Goal: Task Accomplishment & Management: Manage account settings

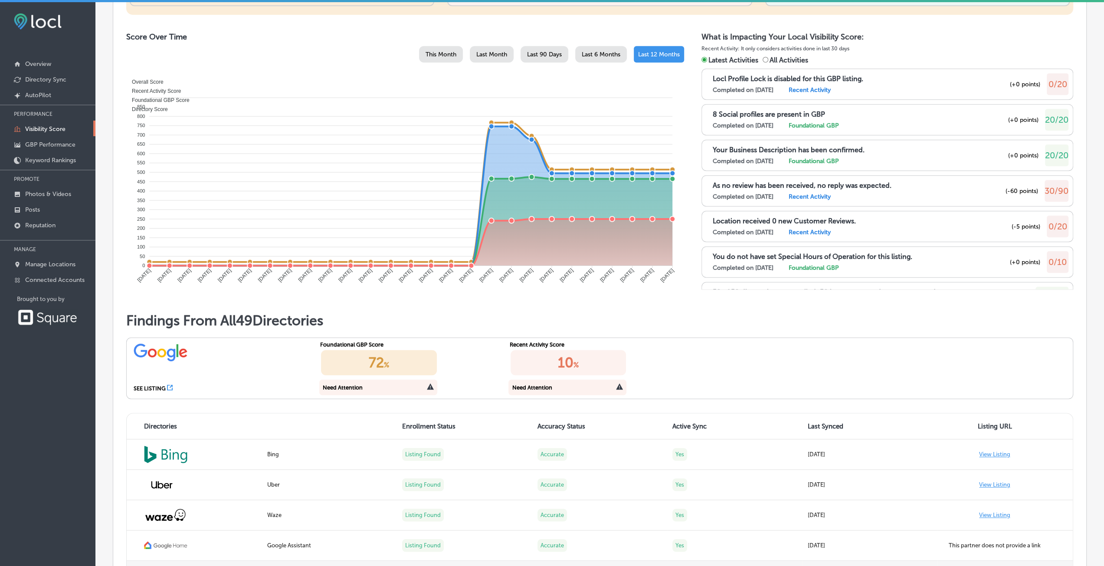
scroll to position [434, 0]
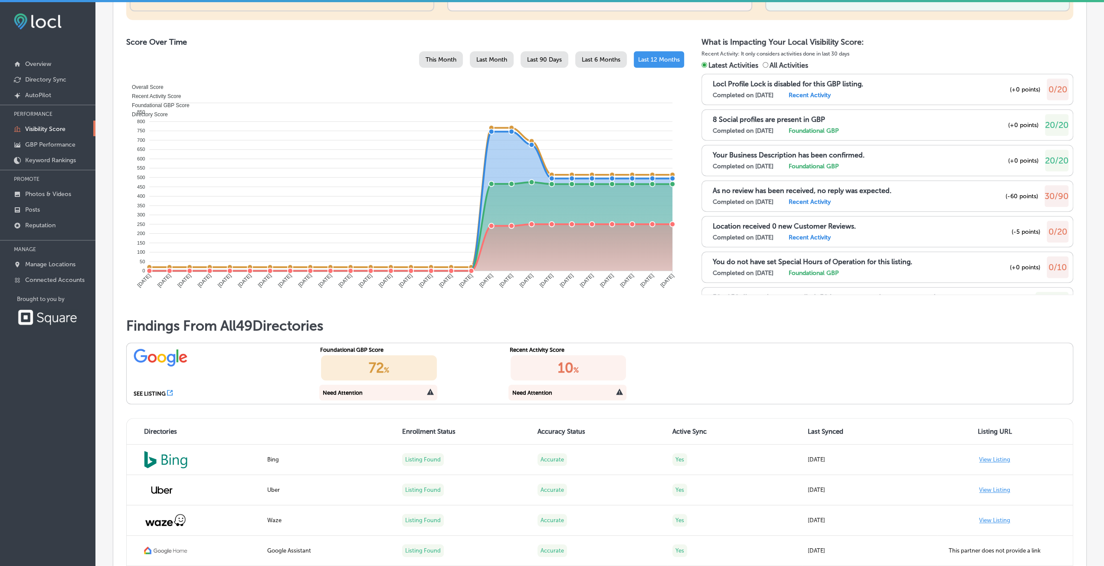
click at [427, 390] on icon at bounding box center [430, 392] width 7 height 7
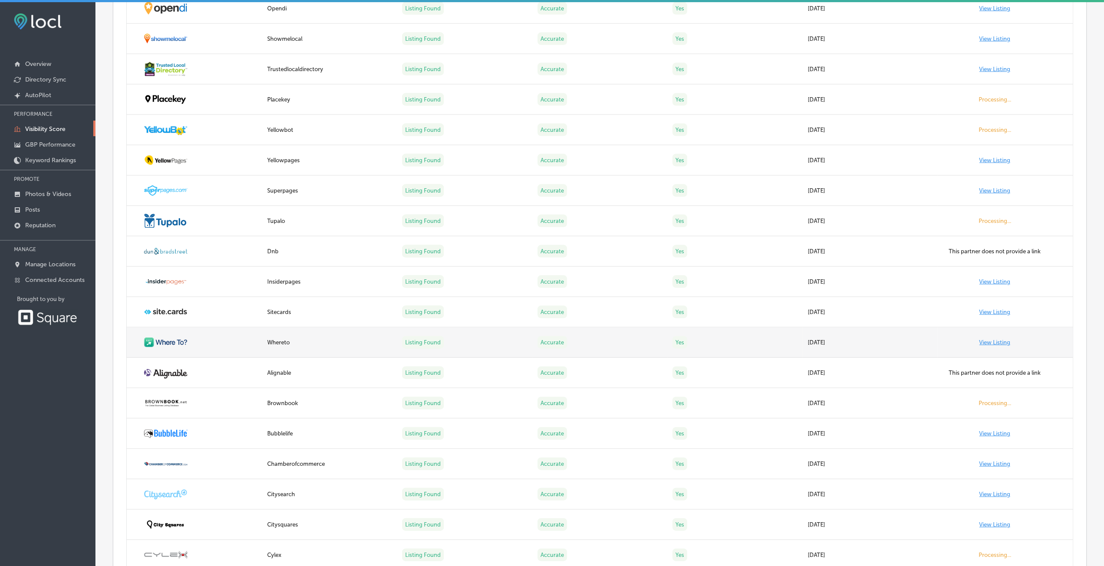
scroll to position [1842, 0]
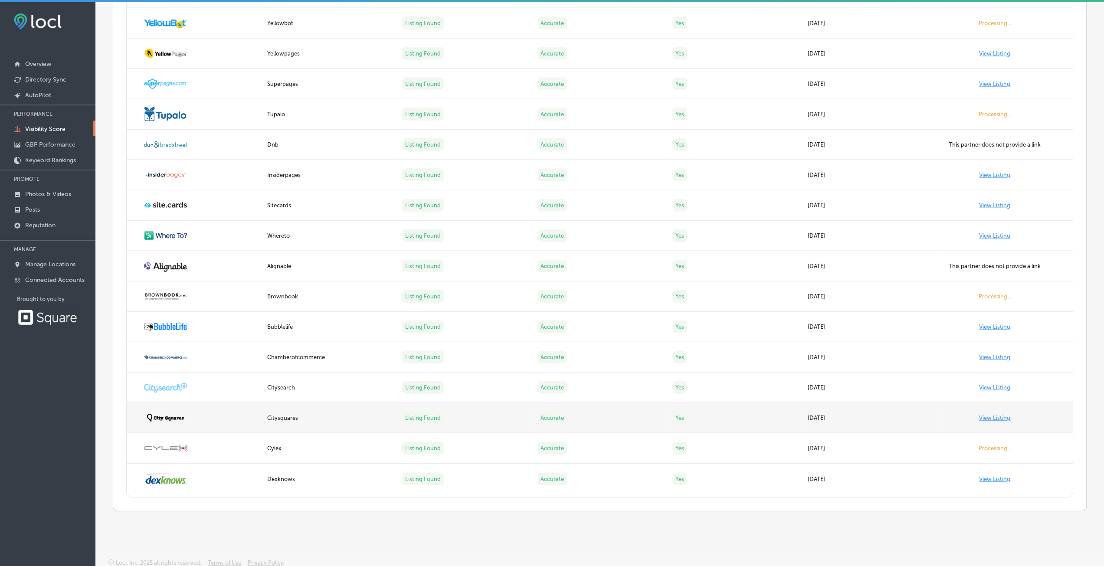
click at [988, 415] on link "View Listing" at bounding box center [994, 418] width 31 height 7
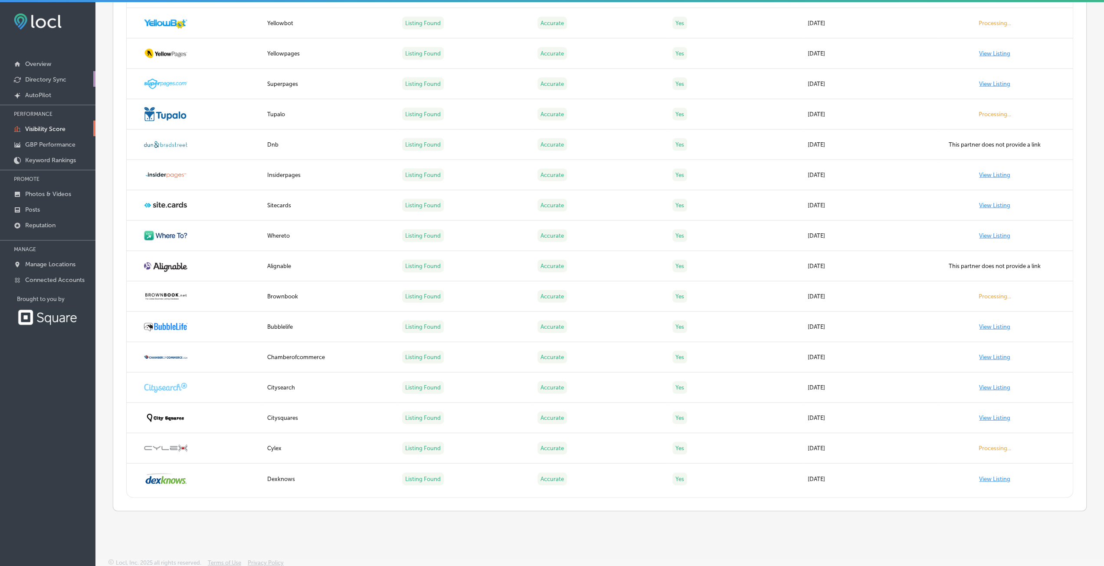
click at [29, 82] on p "Directory Sync" at bounding box center [45, 79] width 41 height 7
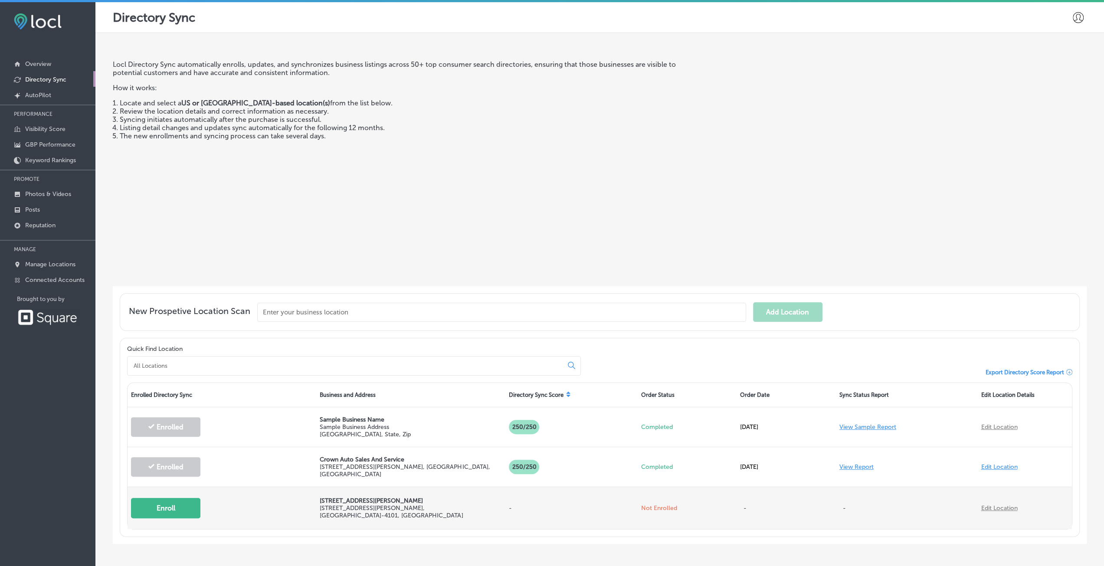
click at [166, 499] on button "Enroll" at bounding box center [165, 508] width 69 height 20
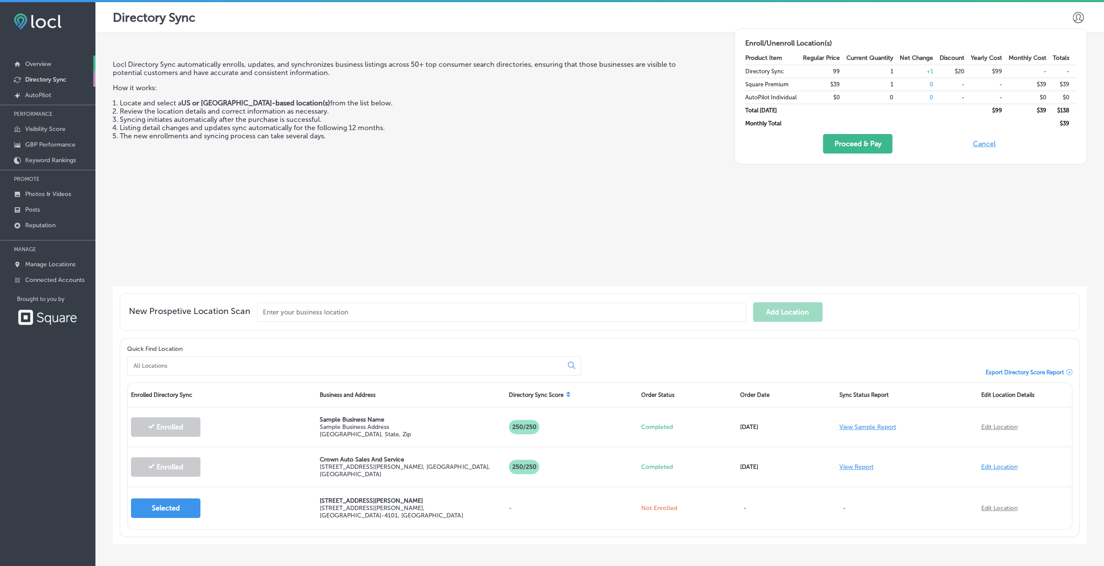
click at [38, 59] on link "Overview" at bounding box center [47, 64] width 95 height 16
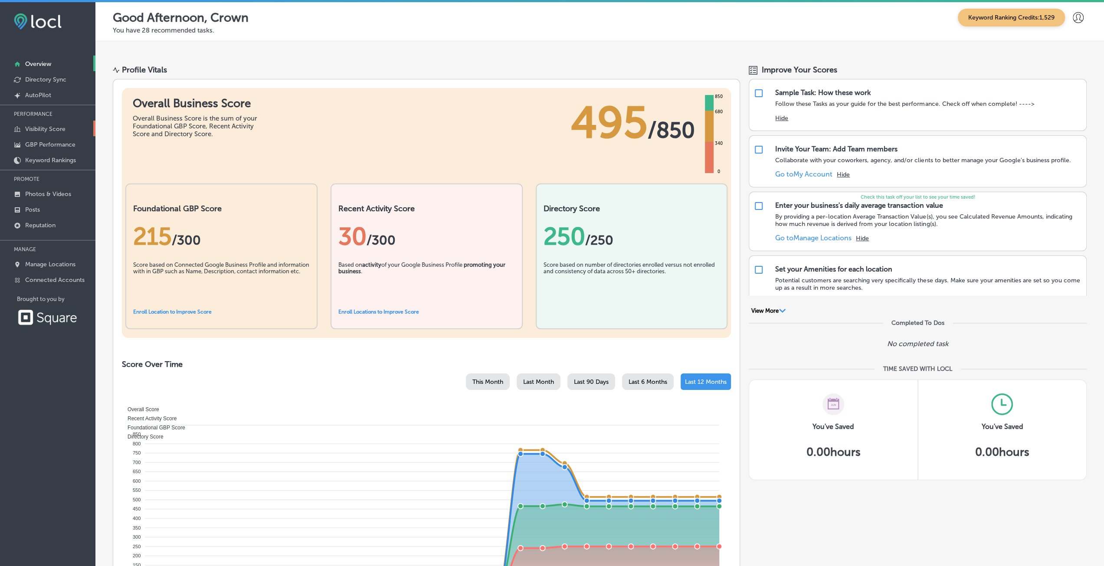
click at [36, 129] on p "Visibility Score" at bounding box center [45, 128] width 40 height 7
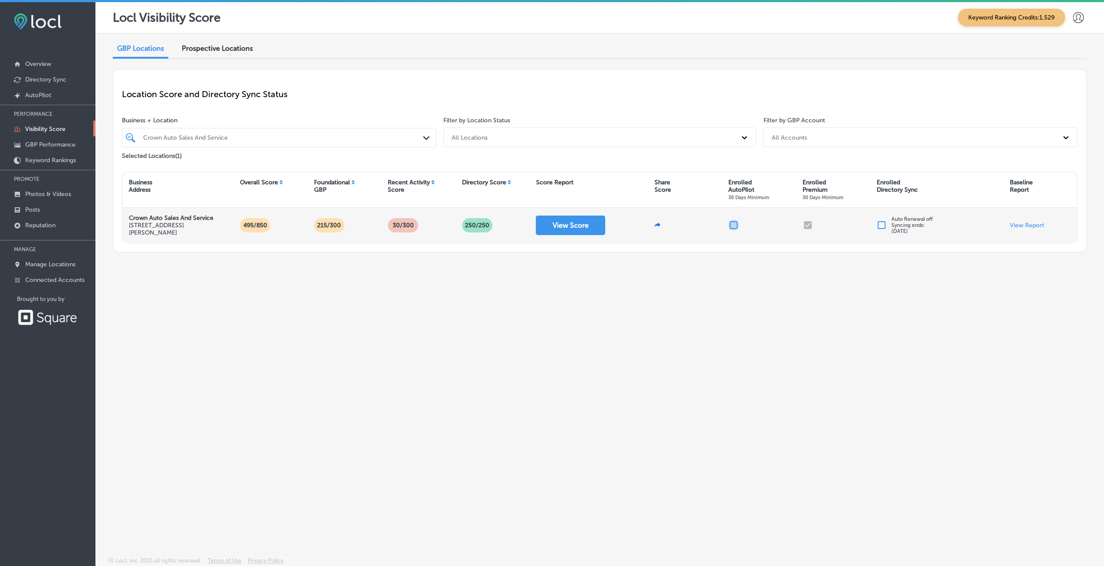
click at [732, 224] on input "checkbox" at bounding box center [734, 225] width 10 height 10
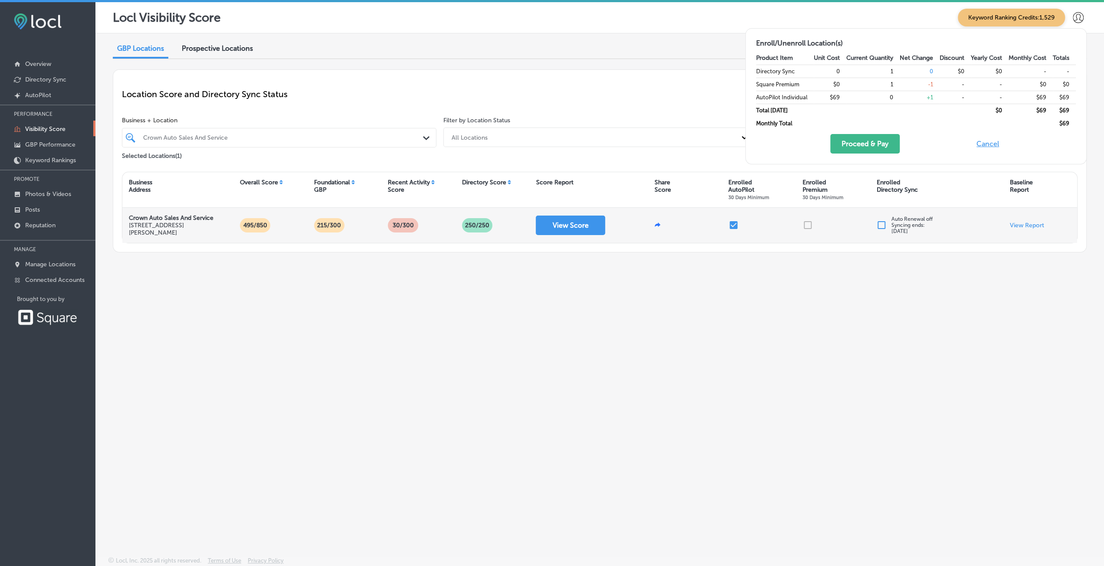
click at [732, 224] on input "checkbox" at bounding box center [734, 225] width 10 height 10
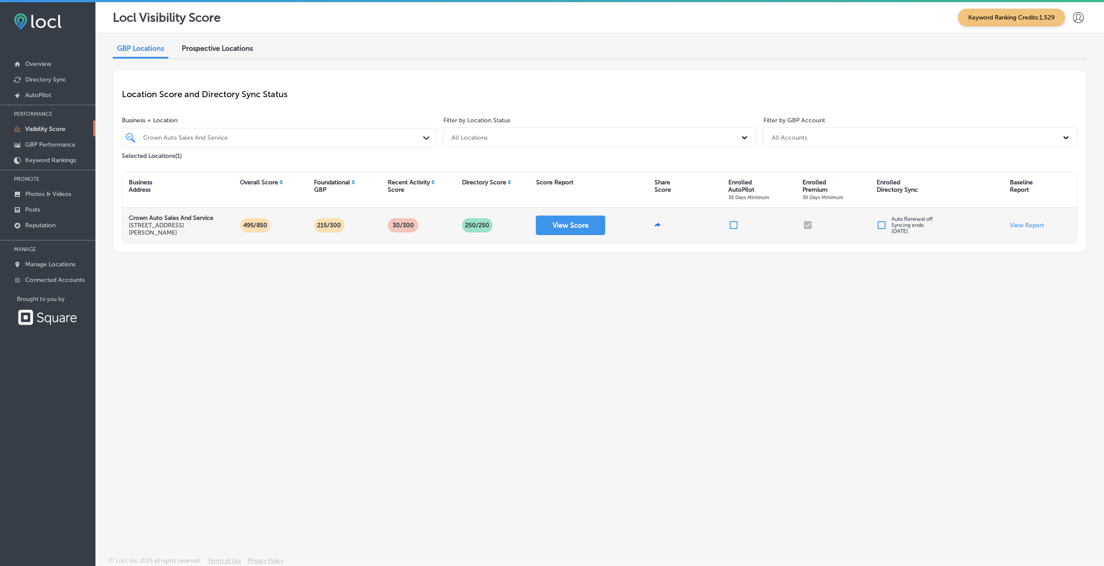
click at [733, 224] on input "checkbox" at bounding box center [734, 225] width 10 height 10
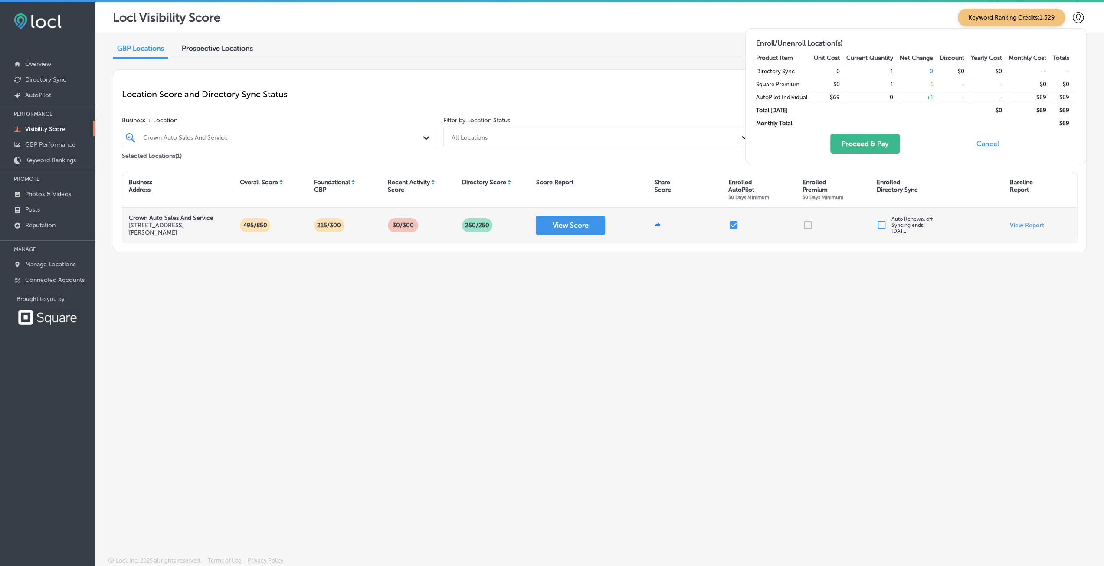
click at [806, 224] on div at bounding box center [833, 225] width 74 height 35
click at [750, 224] on div at bounding box center [759, 225] width 74 height 35
click at [988, 144] on button "Cancel" at bounding box center [988, 144] width 28 height 20
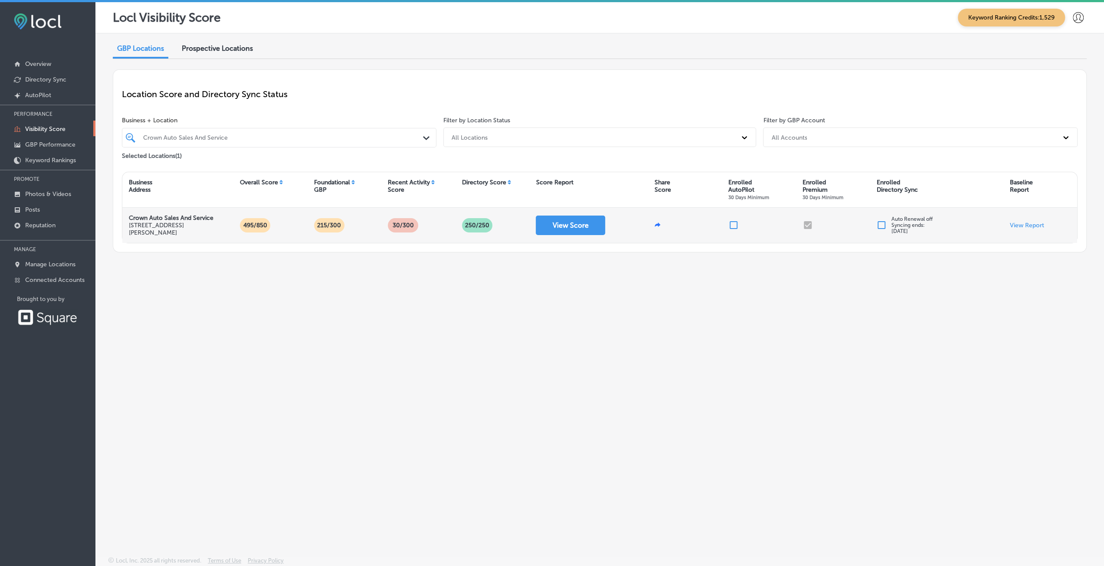
click at [658, 223] on icon at bounding box center [658, 225] width 6 height 4
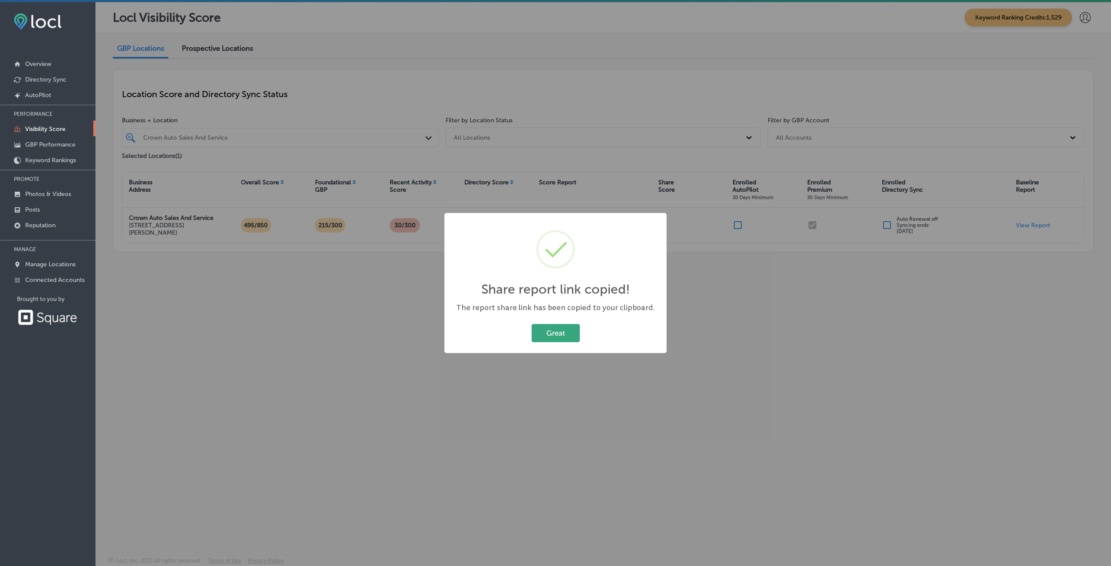
click at [560, 334] on button "Great" at bounding box center [556, 333] width 48 height 18
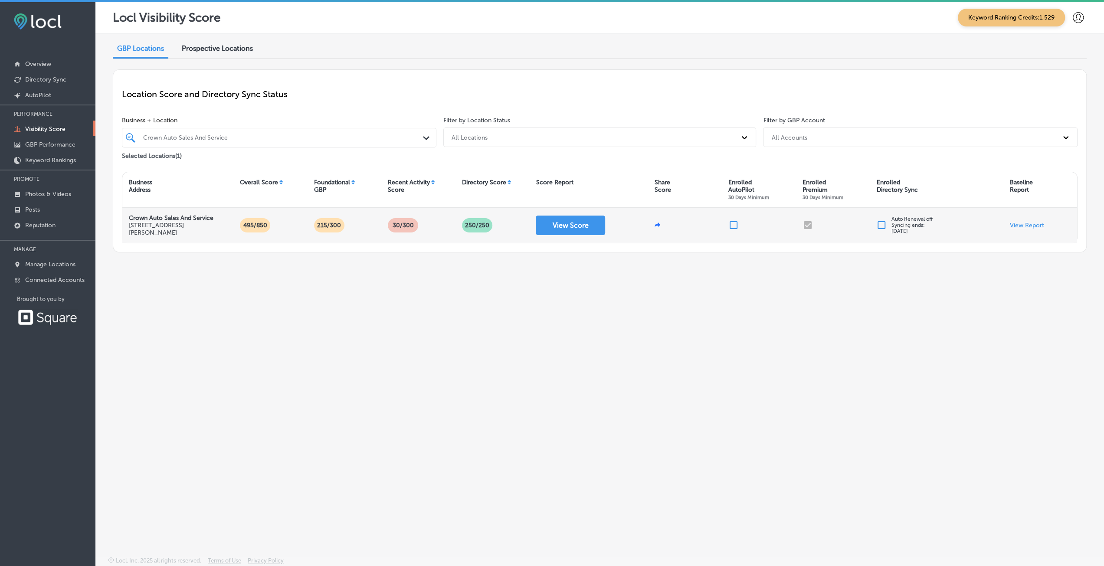
click at [1022, 223] on p "View Report" at bounding box center [1027, 225] width 34 height 7
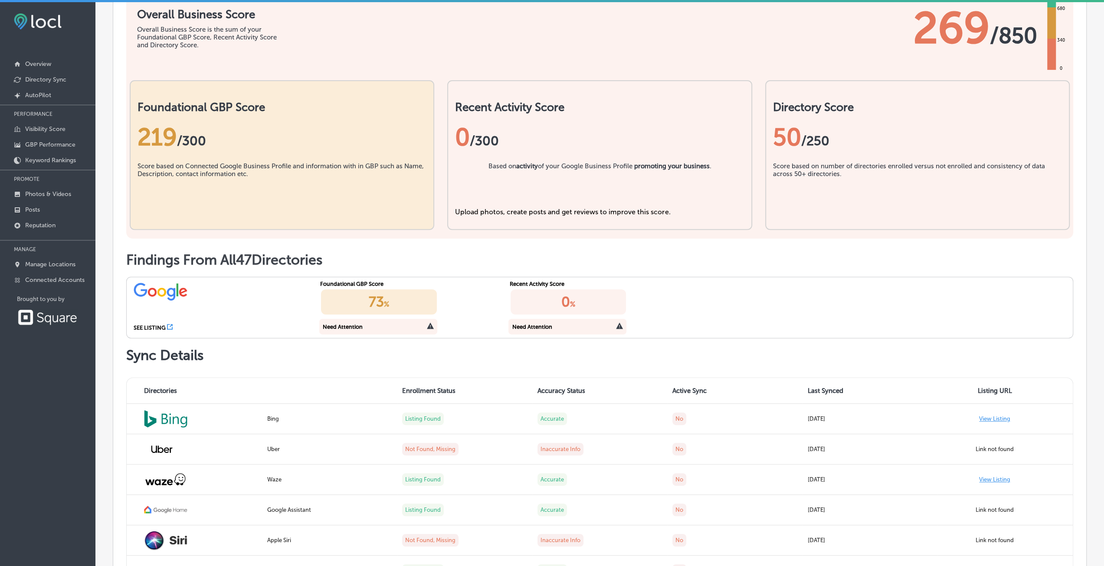
scroll to position [304, 0]
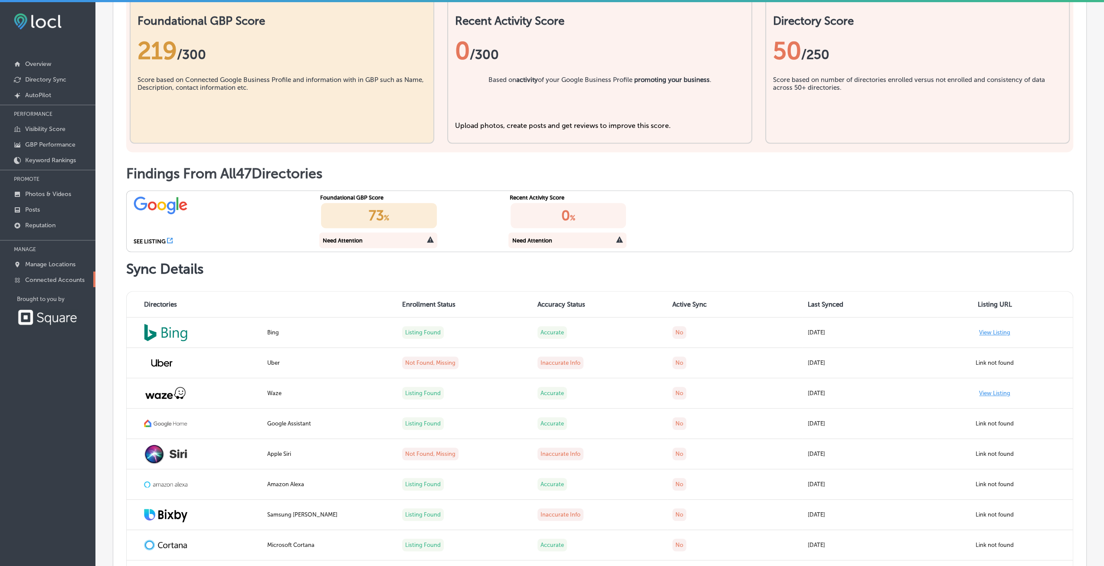
click at [70, 277] on p "Connected Accounts" at bounding box center [54, 279] width 59 height 7
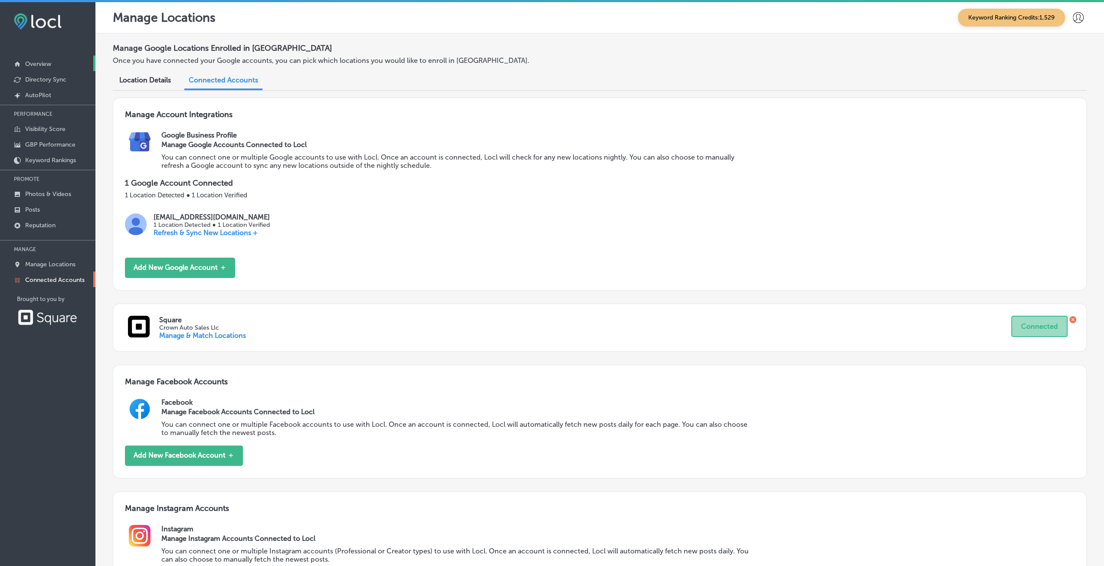
click at [48, 65] on p "Overview" at bounding box center [38, 63] width 26 height 7
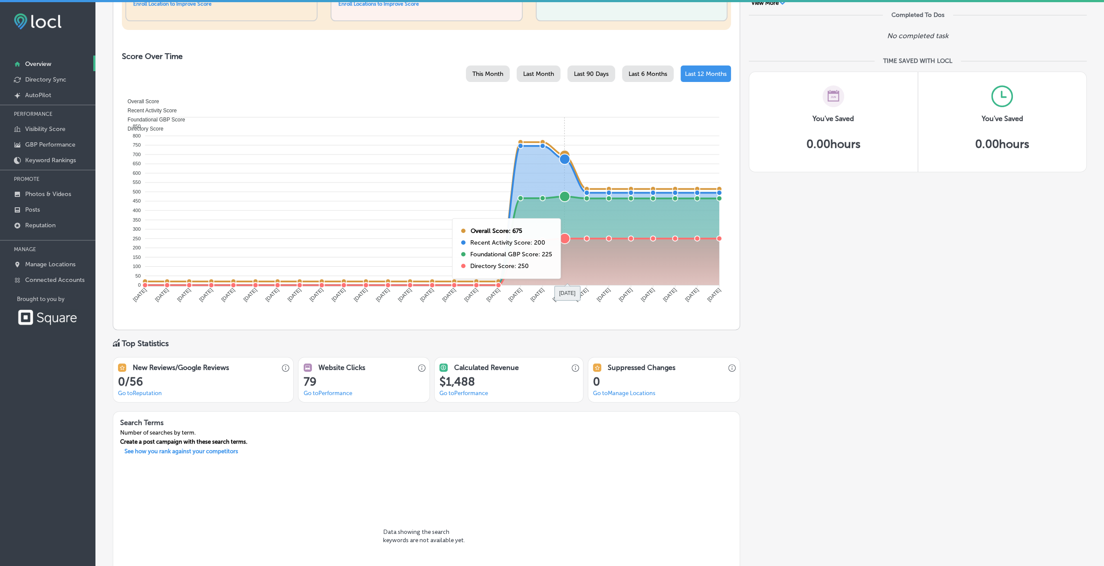
scroll to position [347, 0]
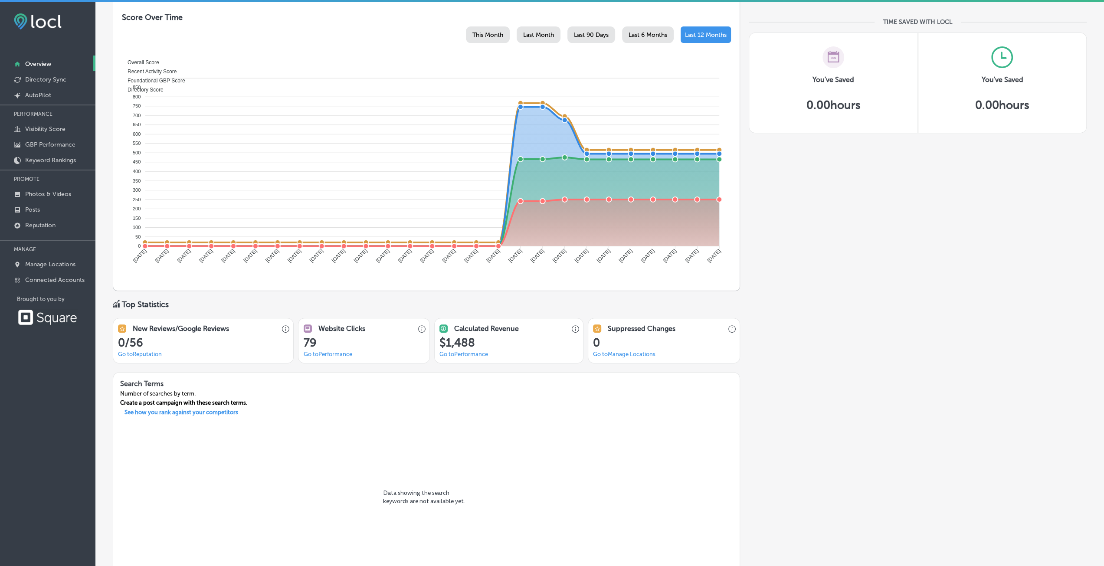
click at [453, 353] on link "Go to Performance" at bounding box center [464, 354] width 49 height 7
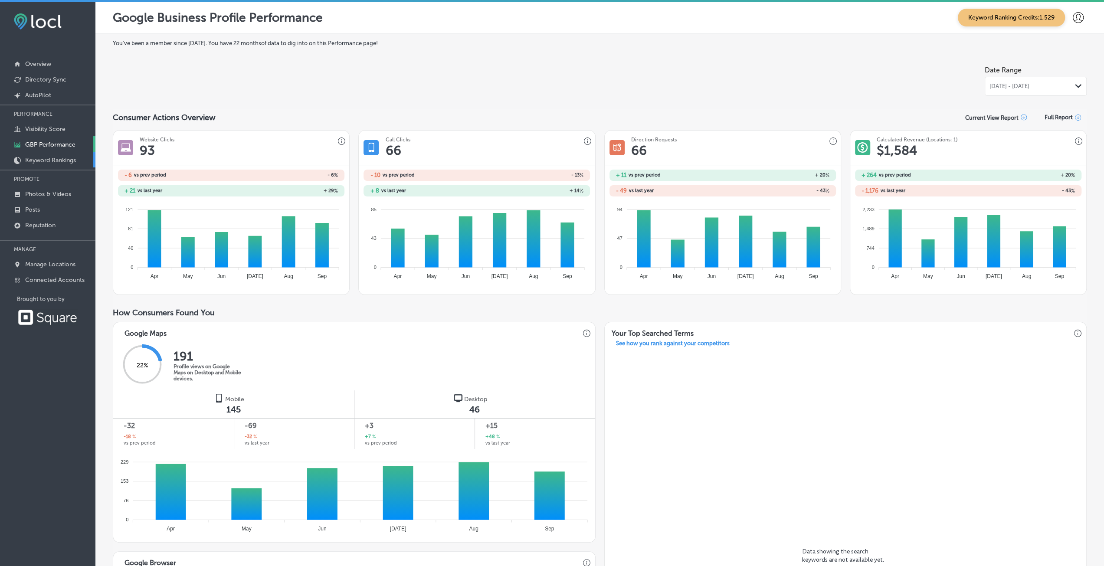
click at [59, 160] on p "Keyword Rankings" at bounding box center [50, 160] width 51 height 7
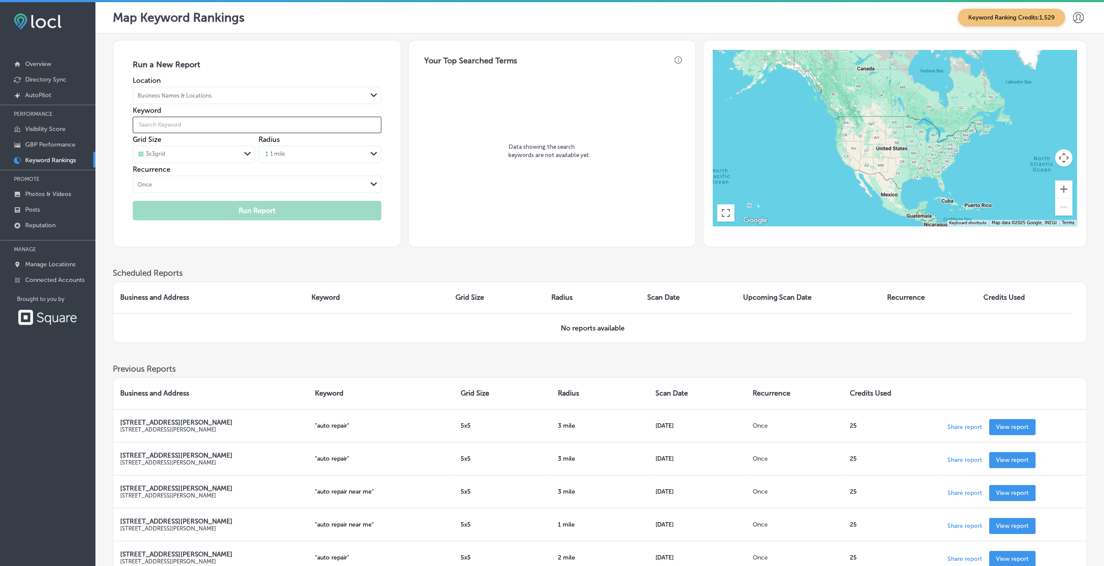
click at [222, 124] on input "text" at bounding box center [257, 125] width 249 height 24
type input "auto repair"
drag, startPoint x: 282, startPoint y: 152, endPoint x: 280, endPoint y: 157, distance: 4.5
click at [282, 152] on div "1 mile" at bounding box center [274, 155] width 22 height 8
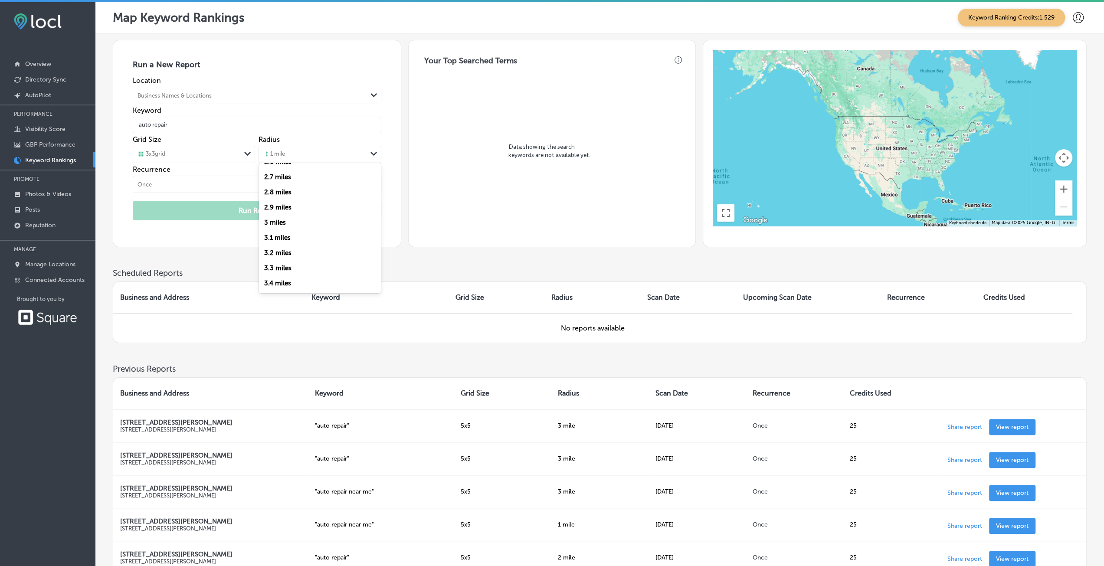
click at [278, 223] on label "3 miles" at bounding box center [275, 223] width 22 height 8
click at [173, 123] on input "auto repair" at bounding box center [257, 125] width 249 height 24
click at [195, 92] on div "Business Names & Locations" at bounding box center [175, 95] width 74 height 7
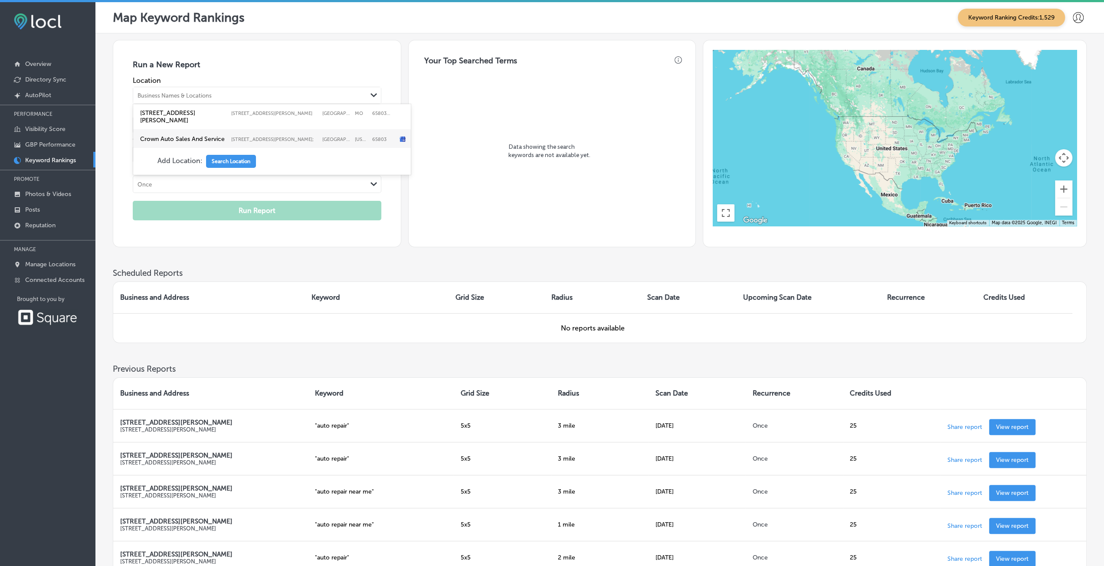
click at [176, 135] on label "Crown Auto Sales And Service" at bounding box center [183, 138] width 87 height 7
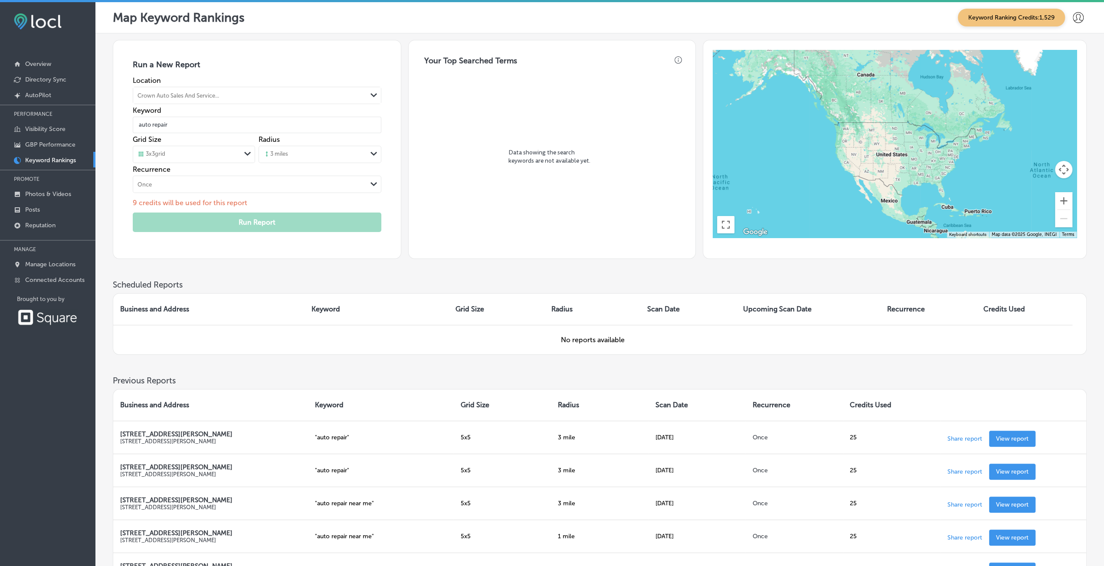
click at [223, 185] on div "Once" at bounding box center [250, 185] width 234 height 10
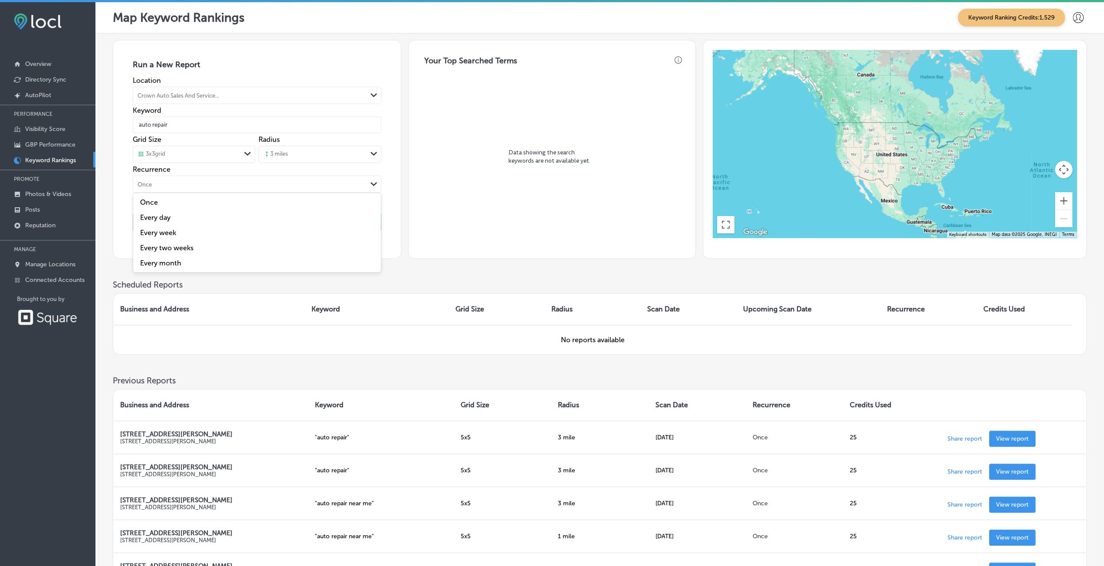
click at [177, 198] on label "Once" at bounding box center [246, 202] width 217 height 8
click at [171, 154] on div "3 x 3 grid" at bounding box center [187, 155] width 108 height 10
click at [162, 169] on label "3 x 3 grid" at bounding box center [149, 173] width 23 height 8
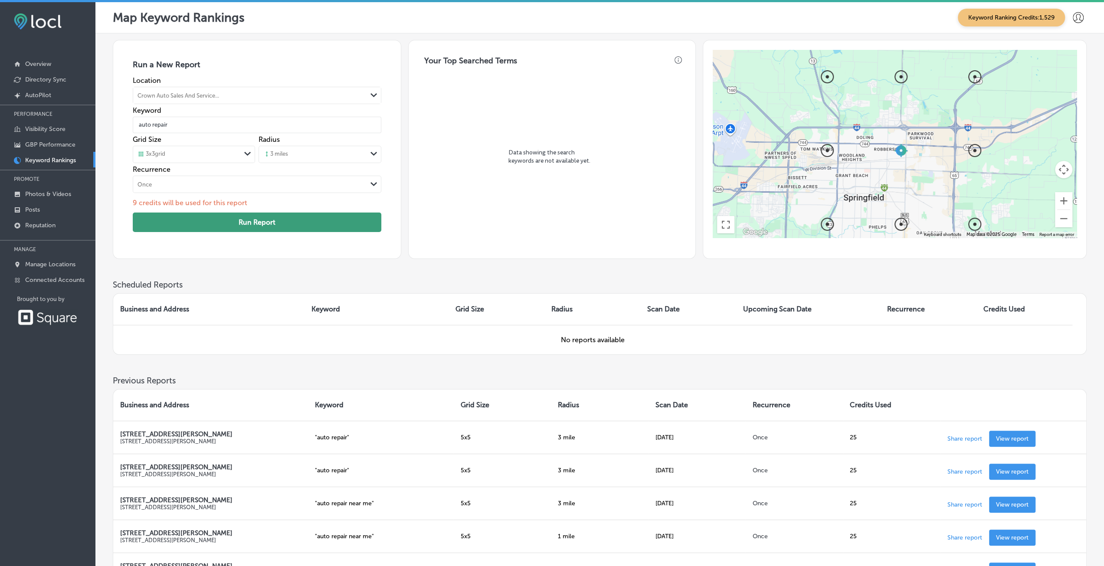
click at [196, 220] on button "Run Report" at bounding box center [257, 223] width 249 height 20
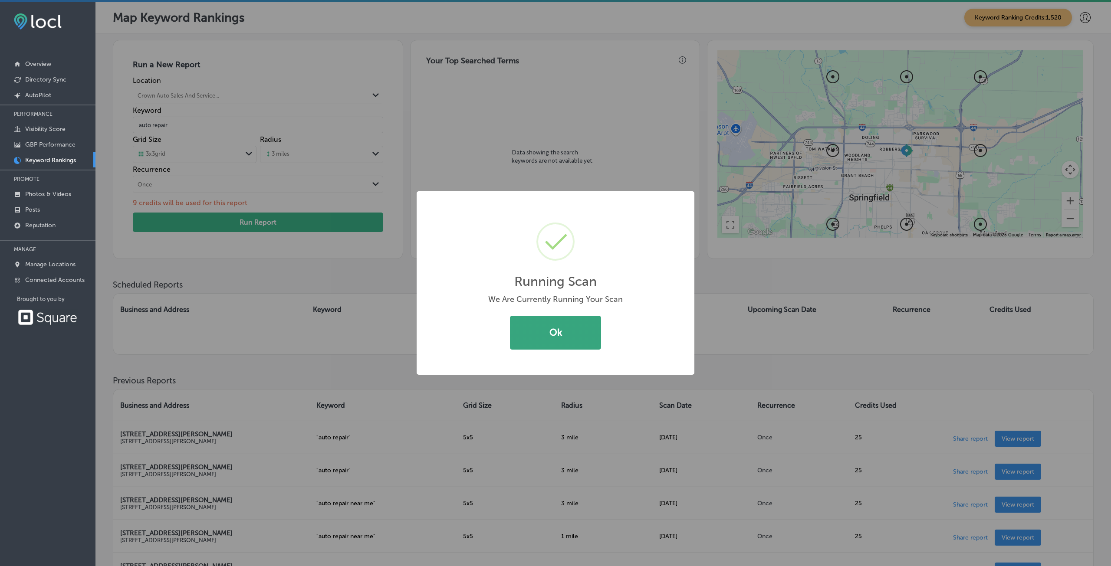
click at [548, 333] on button "Ok" at bounding box center [555, 333] width 91 height 34
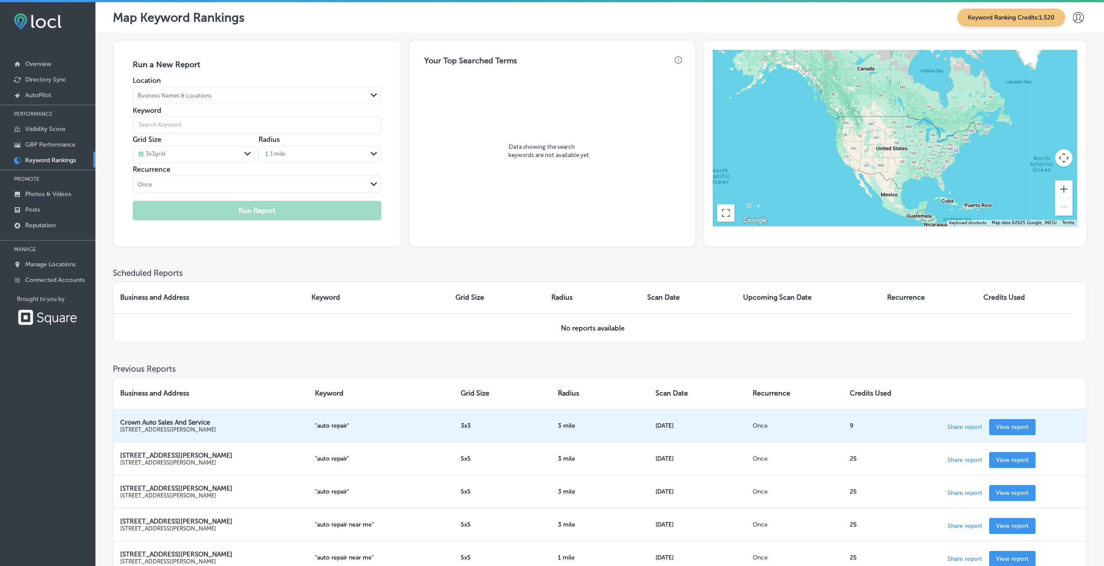
click at [1022, 424] on p "View report" at bounding box center [1012, 427] width 33 height 7
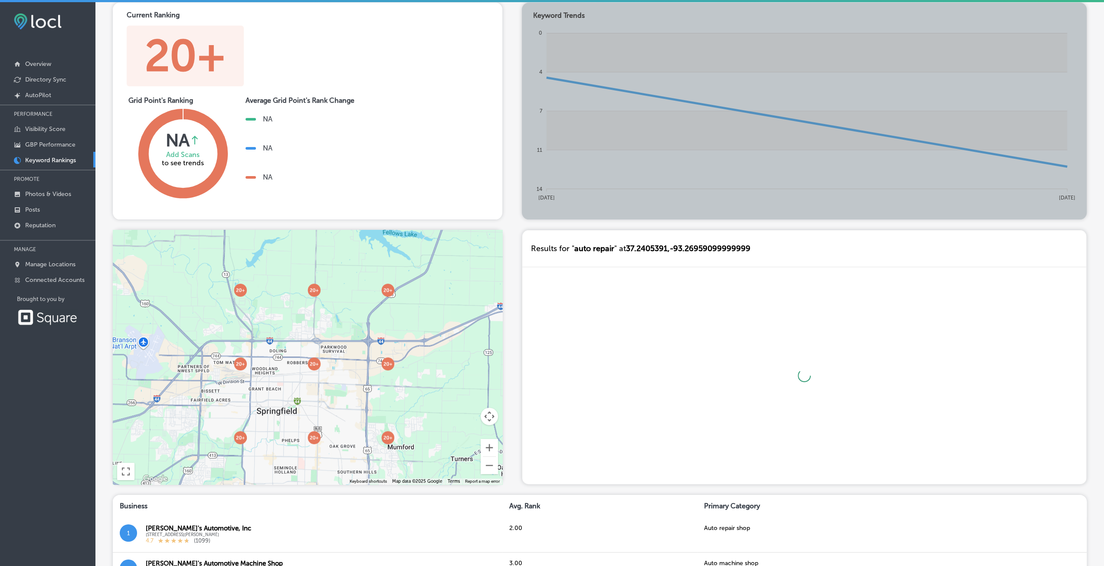
scroll to position [260, 0]
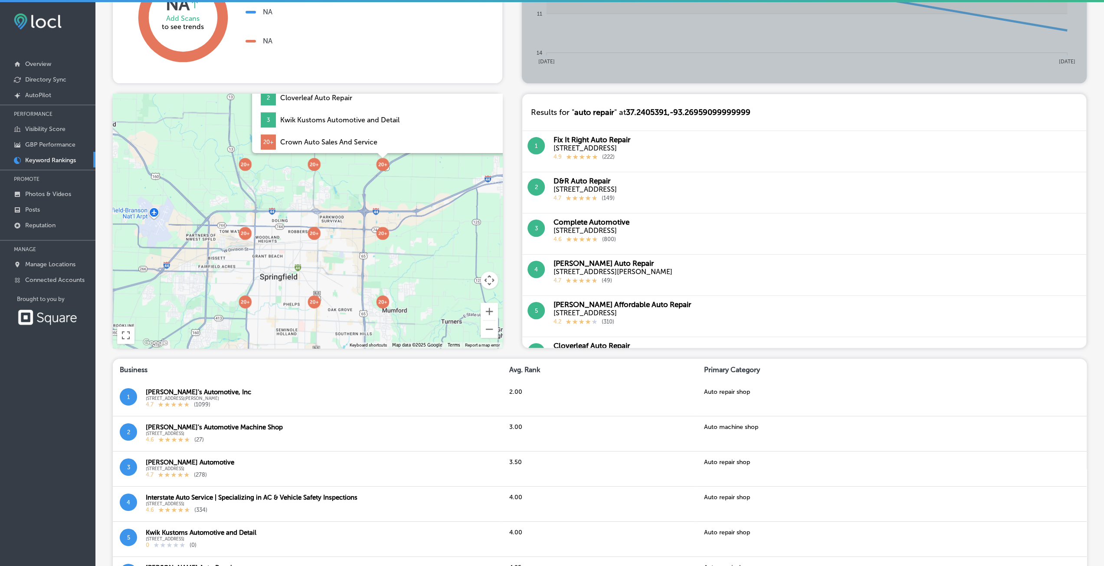
click at [384, 165] on img at bounding box center [382, 164] width 13 height 13
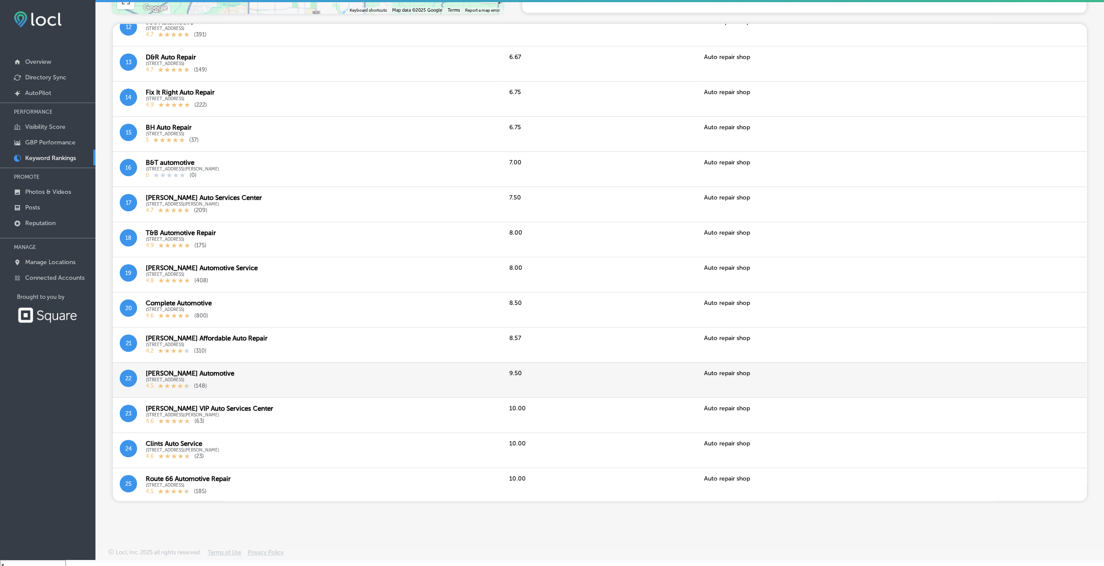
scroll to position [12, 0]
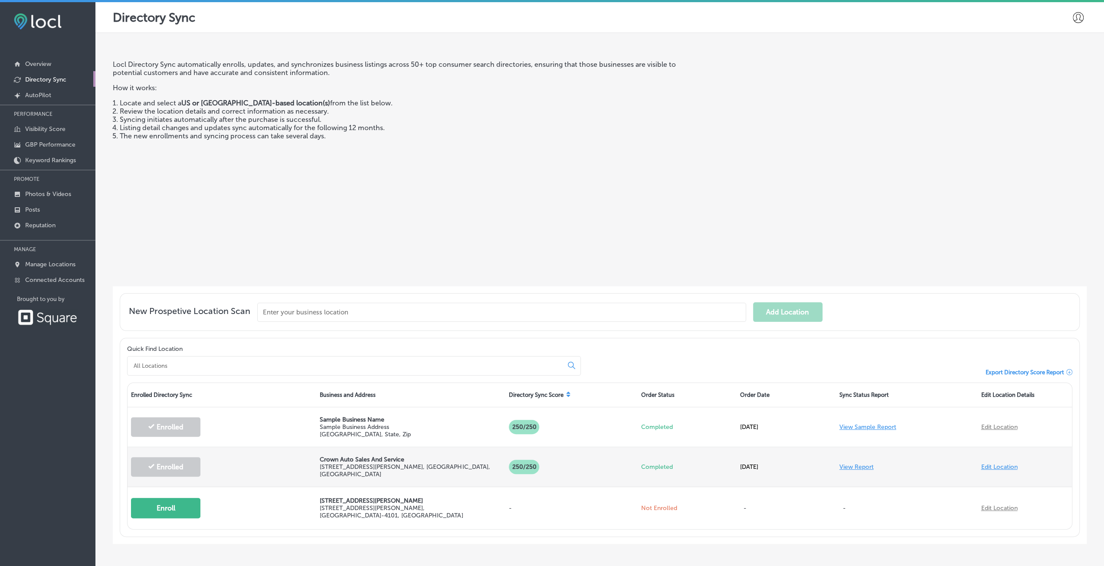
click at [992, 463] on link "Edit Location" at bounding box center [999, 466] width 36 height 7
select select "US"
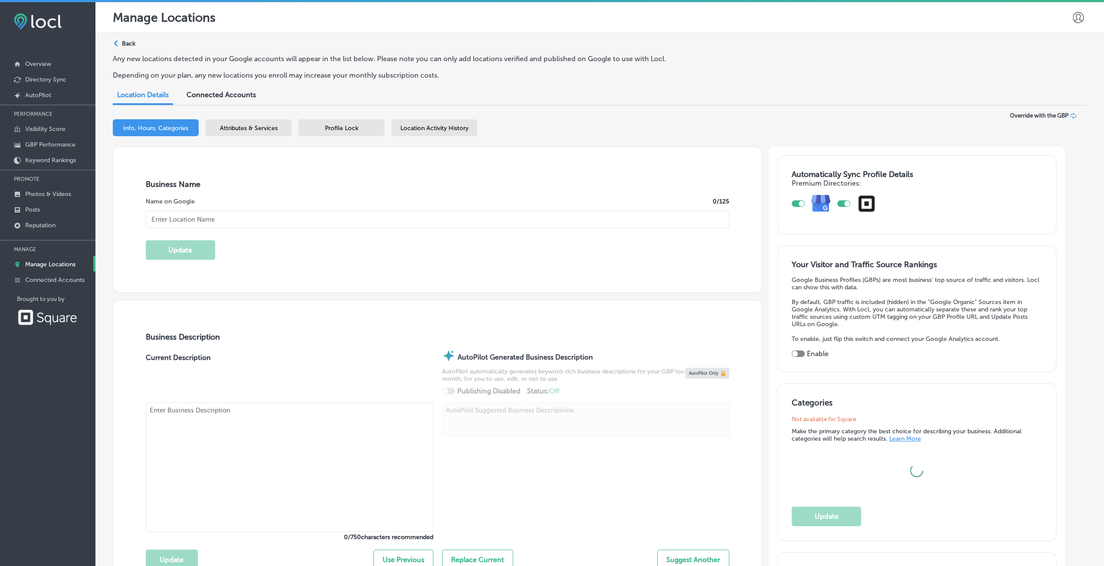
type input "[STREET_ADDRESS][PERSON_NAME]"
type input "[GEOGRAPHIC_DATA]"
type input "65803"
type input "US"
checkbox input "true"
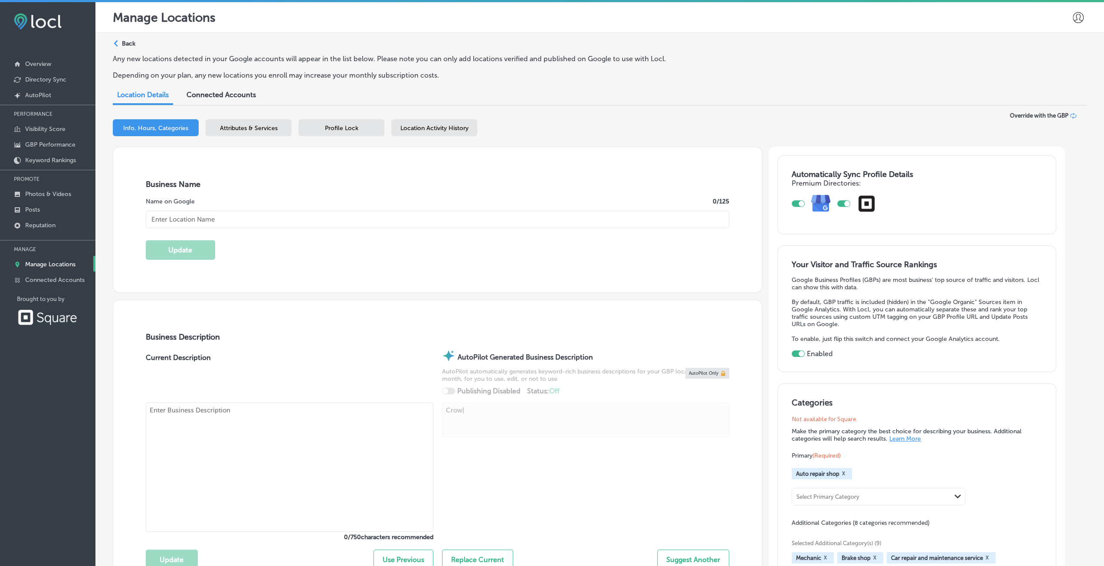
type textarea "Crown|"
type textarea "Crown Auto Sales and Service in Springfield MO, established in 2016, is your go…"
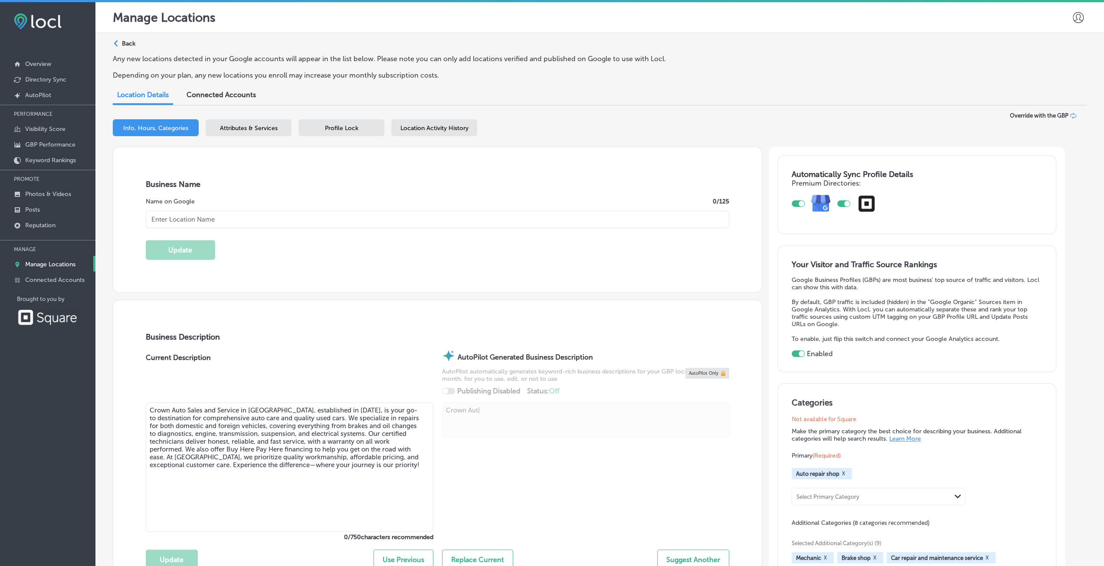
type textarea "Crown Auto|"
type input "https://crownautoservice417.com/"
click at [804, 201] on div at bounding box center [802, 204] width 6 height 6
type textarea "Crown Auto Sales and Service, establ|"
checkbox input "false"
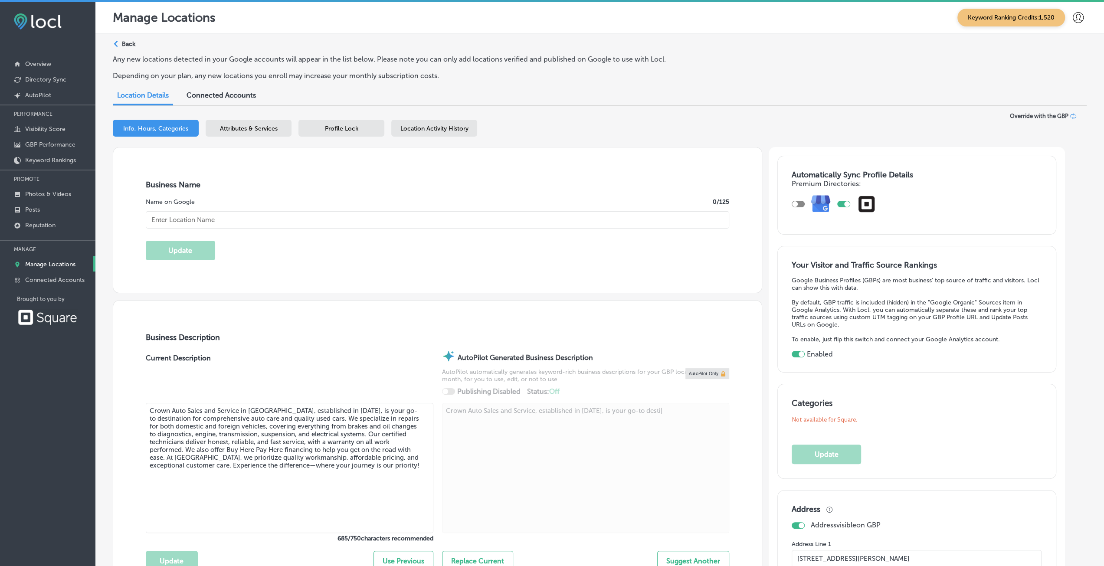
type textarea "Crown Auto Sales and Service, established in 2016, is your go-to destin|"
type input "30"
type textarea "Crown Auto Sales and Service, established in 2016, is your go-to destination fo…"
type input "+1 417 771 5435"
type textarea "Crown Auto Sales and Service, established in 2016, is your go-to destination fo…"
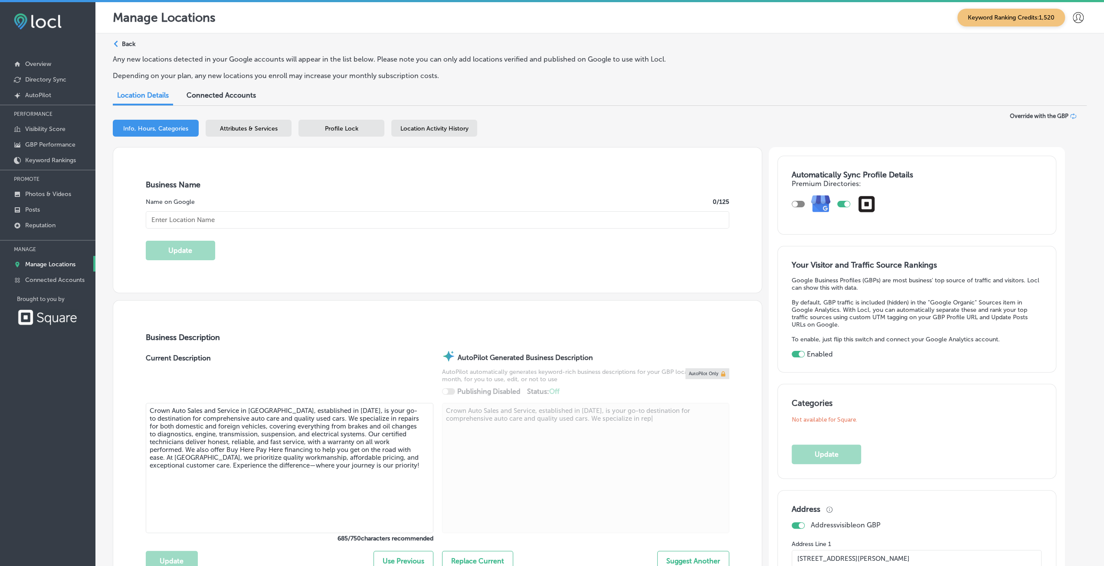
type input "Crown Auto Sales And Service"
click at [850, 204] on div at bounding box center [847, 204] width 6 height 6
type textarea "Crown Auto Sales and Service, established in 2016, is your go-to destination fo…"
checkbox input "false"
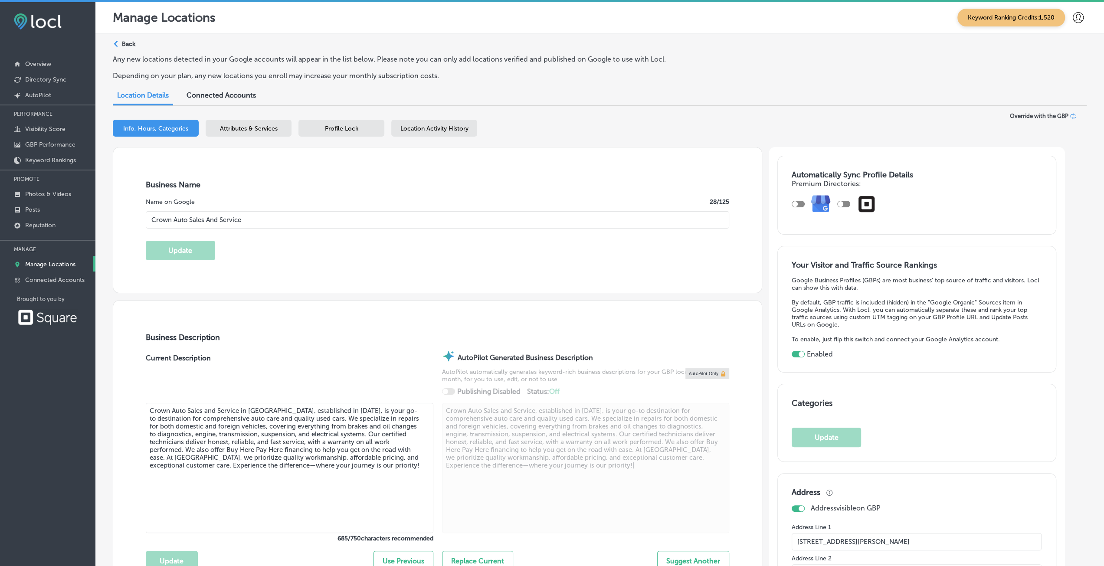
type textarea "Crown Auto Sales and Service, established in 2016, is your go-to destination fo…"
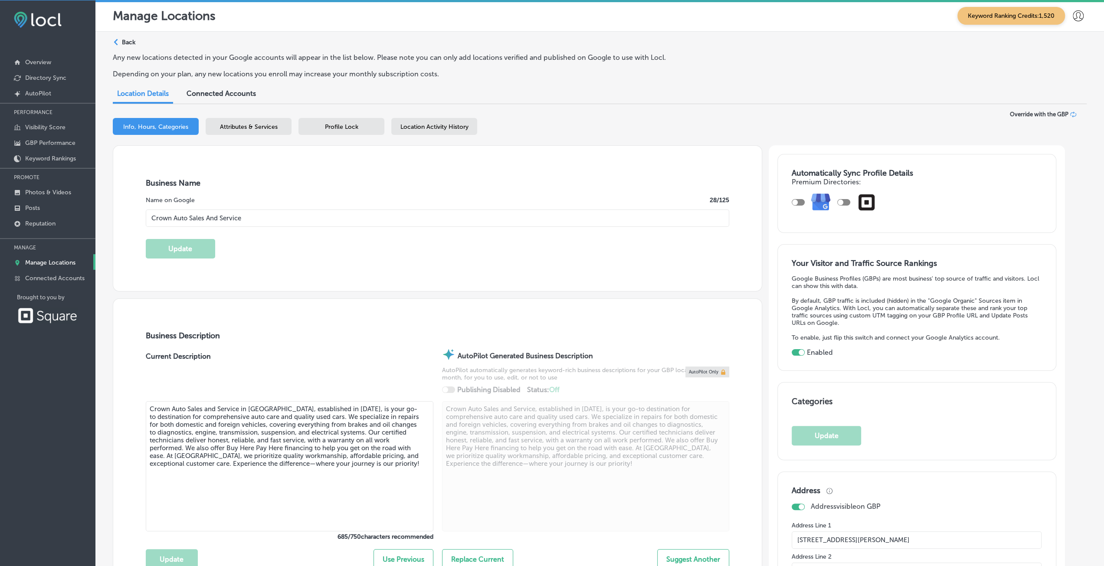
click at [250, 124] on span "Attributes & Services" at bounding box center [249, 126] width 58 height 7
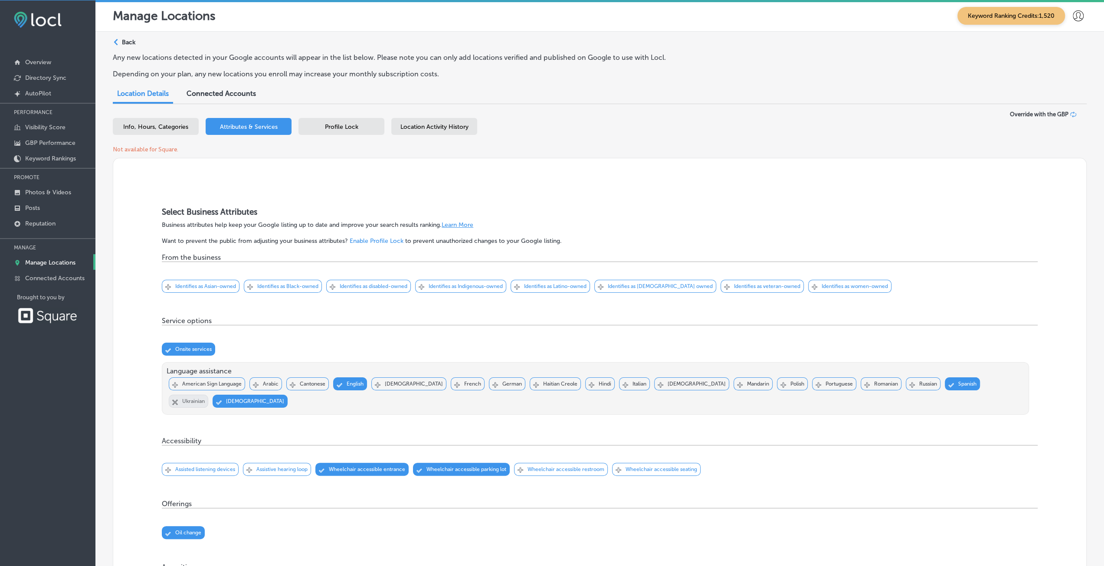
click at [329, 123] on span "Profile Lock" at bounding box center [341, 126] width 33 height 7
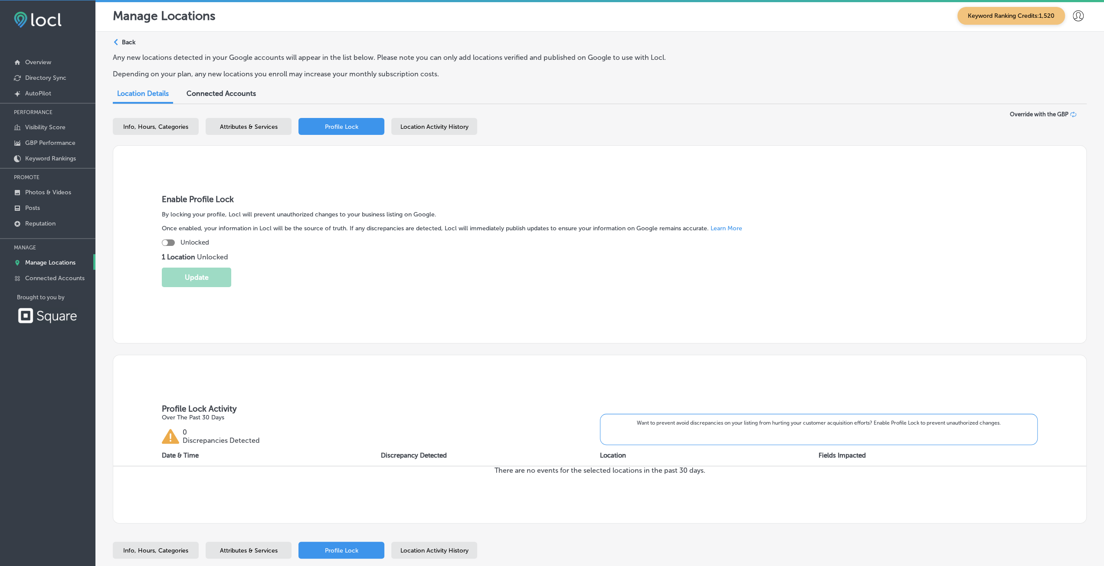
click at [410, 129] on span "Location Activity History" at bounding box center [435, 126] width 68 height 7
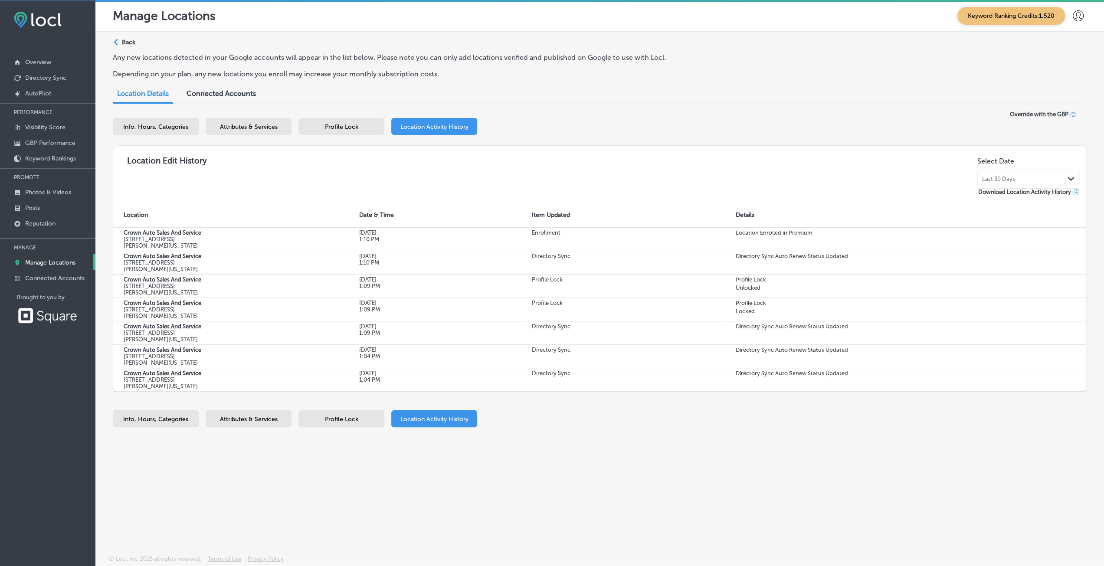
click at [167, 124] on span "Info, Hours, Categories" at bounding box center [155, 126] width 65 height 7
select select "US"
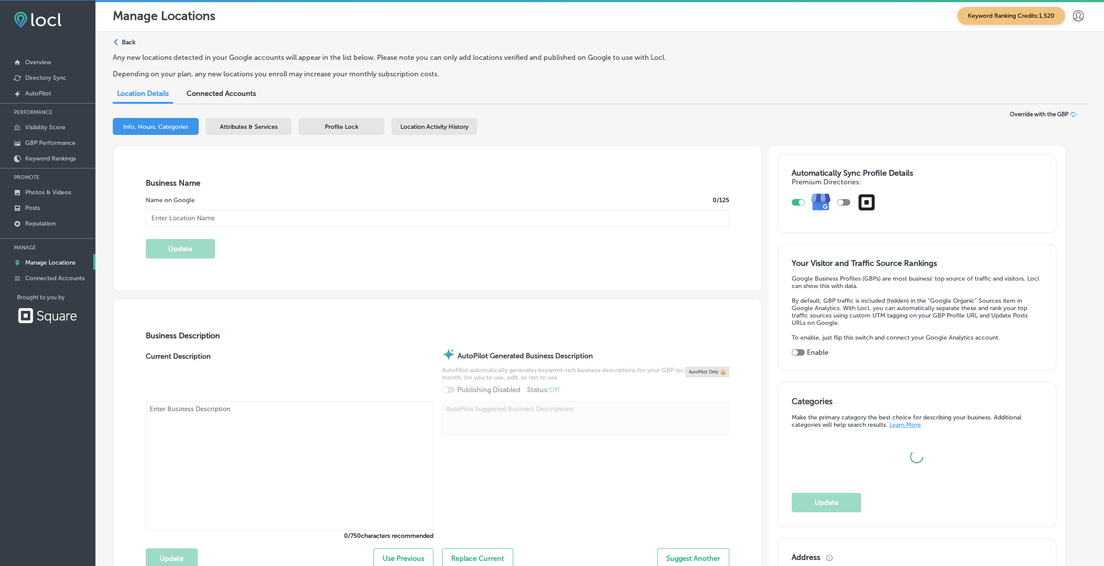
type input "Crown Auto Sales And Service"
type textarea "Crown Auto Sales and Serv|"
type input "[STREET_ADDRESS][PERSON_NAME]"
type input "Springfield"
type input "65803"
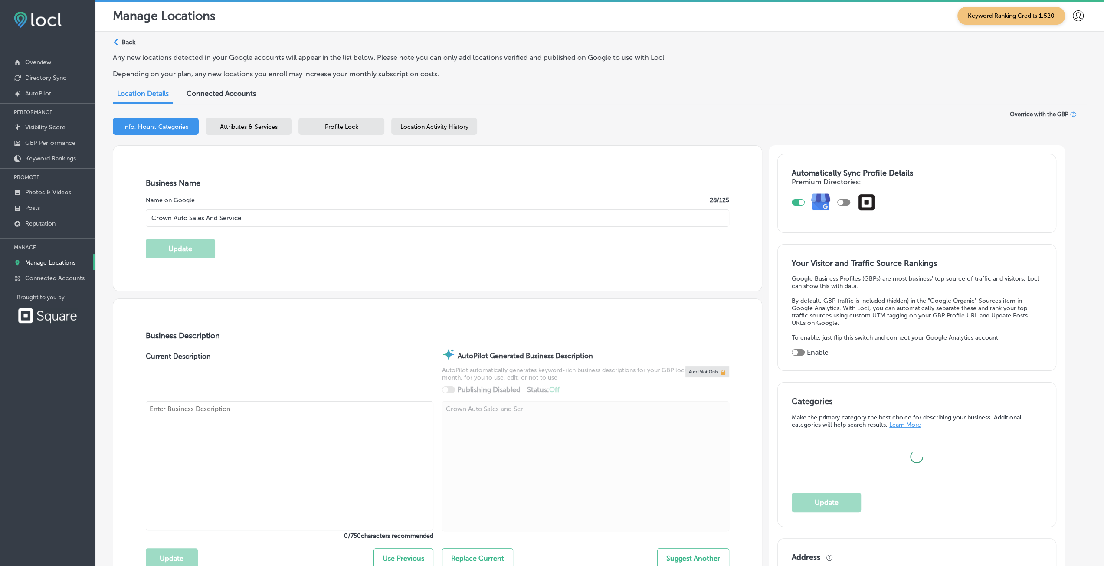
type input "US"
type textarea "Crown Auto Sales and Servic|"
type input "https://crownautoservice417.com/"
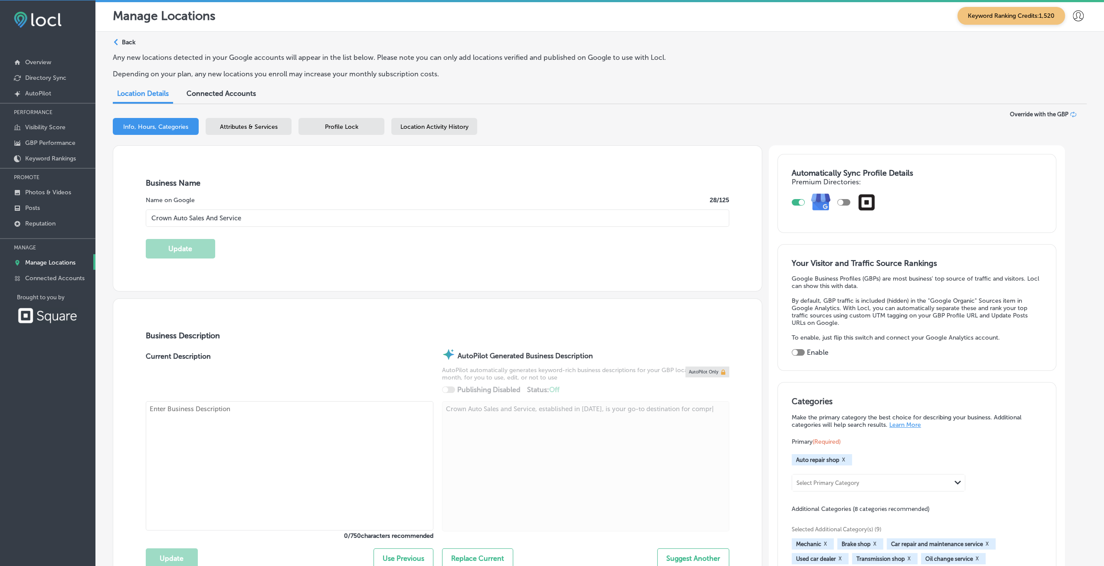
click at [802, 201] on div at bounding box center [798, 202] width 13 height 7
type textarea "Crown Auto Sales and Service, established in 2016, is your go-to destination fo…"
checkbox input "false"
type textarea "Crown Auto Sales and Service, established in 2016, is your go-to destination fo…"
type input "30"
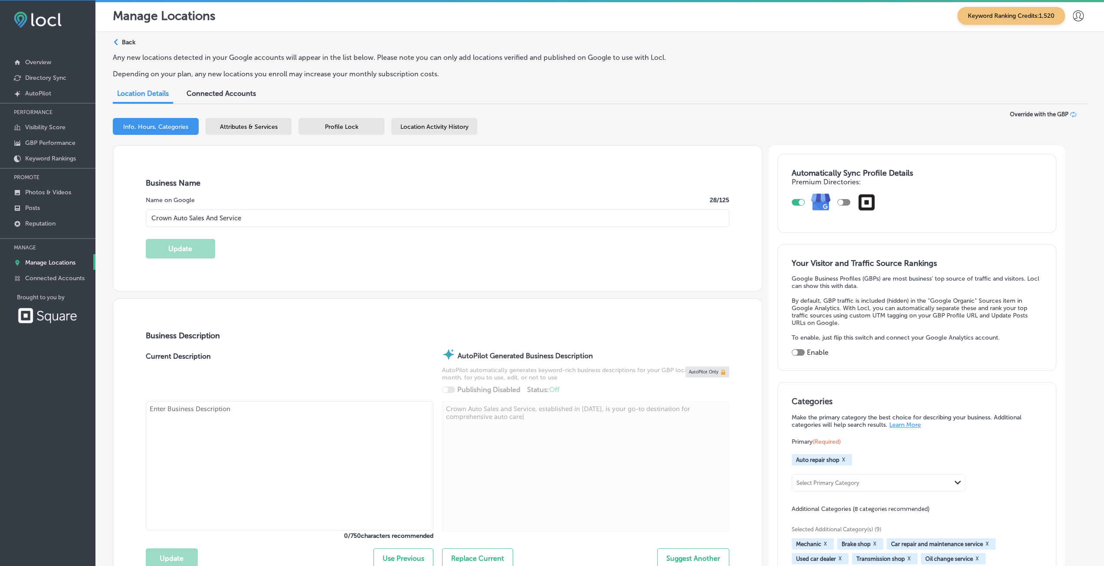
type textarea "Crown Auto Sales and Service, established in 2016, is your go-to destination fo…"
checkbox input "true"
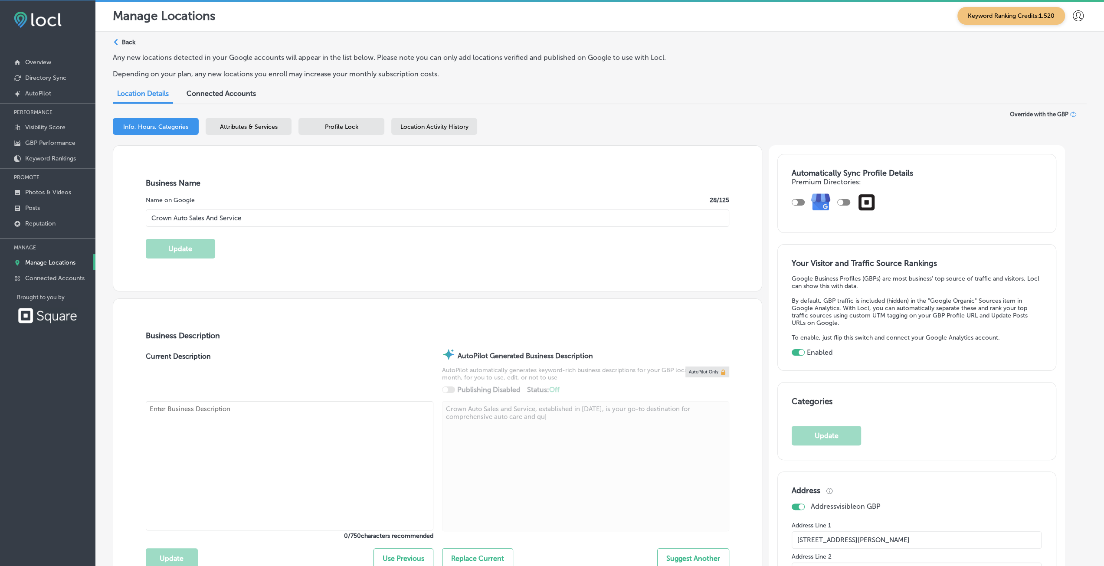
type textarea "Crown Auto Sales and Service, established in 2016, is your go-to destination fo…"
type textarea "Crown Auto Sales and Service in Springfield MO, established in 2016, is your go…"
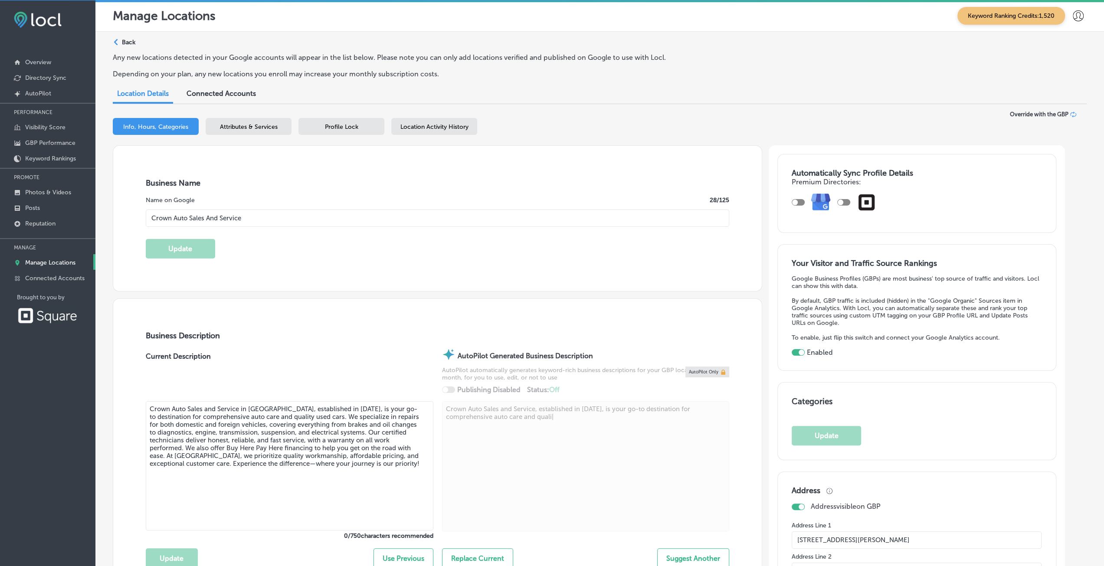
type textarea "Crown Auto Sales and Service, established in 2016, is your go-to destination fo…"
type input "+1 417 771 5435"
click at [805, 350] on div at bounding box center [802, 353] width 6 height 6
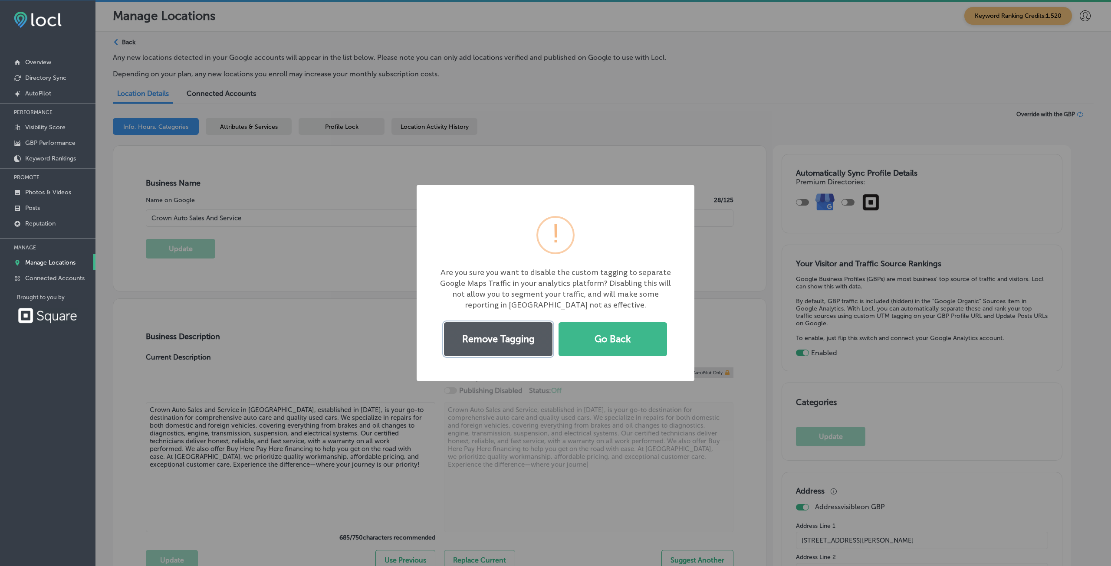
click at [531, 345] on button "Remove Tagging" at bounding box center [498, 339] width 108 height 34
type textarea "Crown Auto Sales and Service, established in 2016, is your go-to destination fo…"
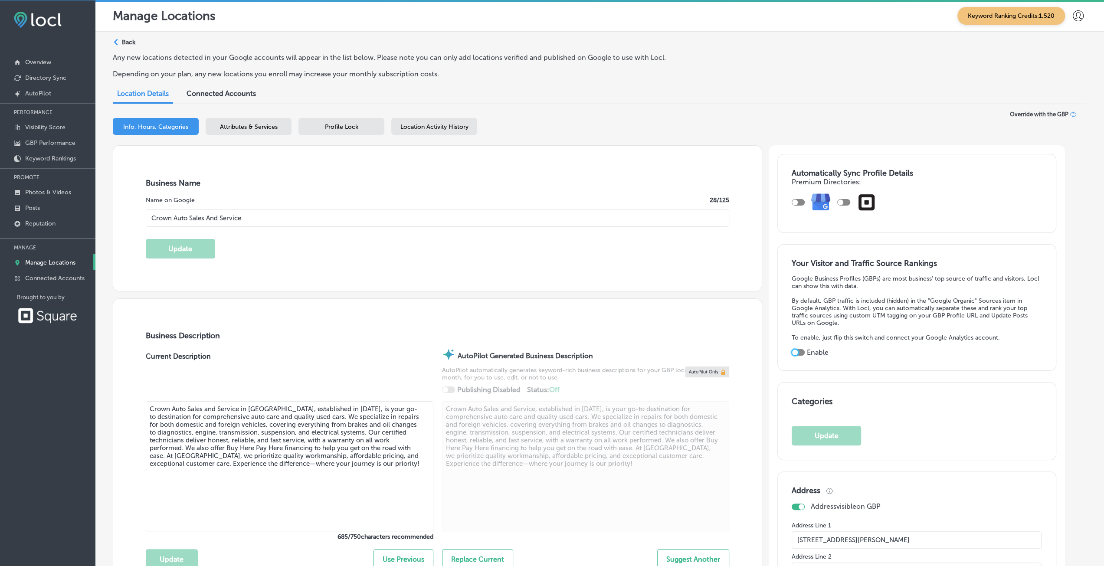
click at [805, 349] on div at bounding box center [798, 352] width 13 height 7
checkbox input "true"
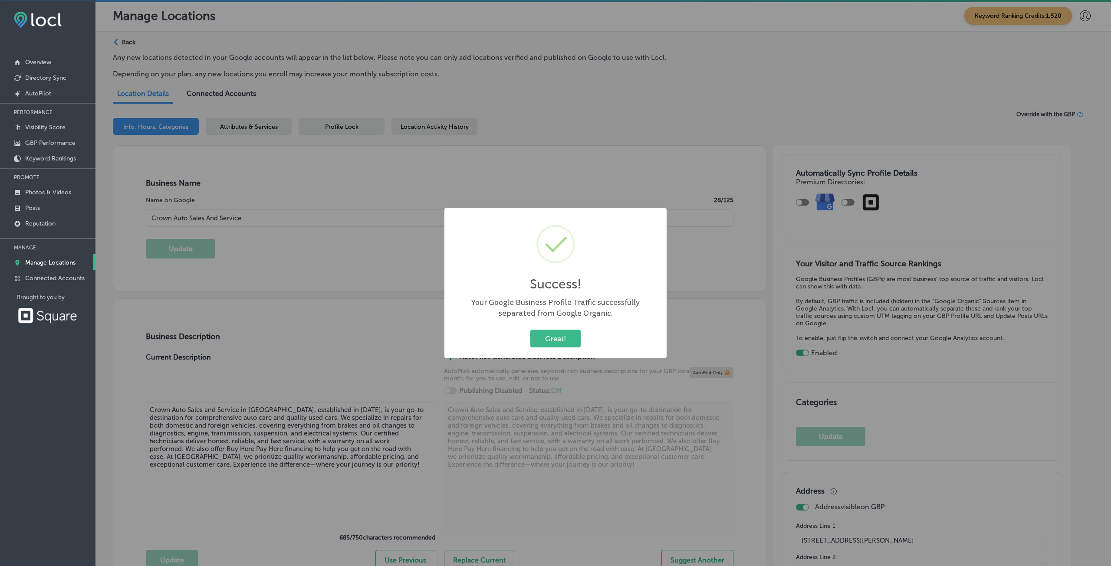
drag, startPoint x: 548, startPoint y: 336, endPoint x: 518, endPoint y: 315, distance: 36.8
click at [548, 336] on button "Great!" at bounding box center [555, 339] width 50 height 18
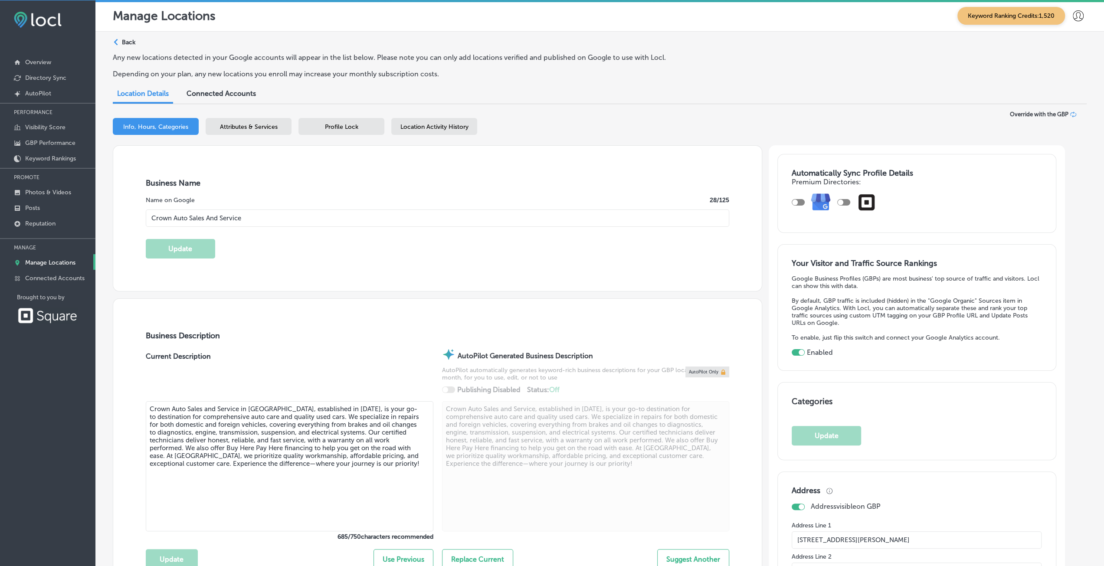
click at [134, 43] on p "Back" at bounding box center [128, 42] width 13 height 7
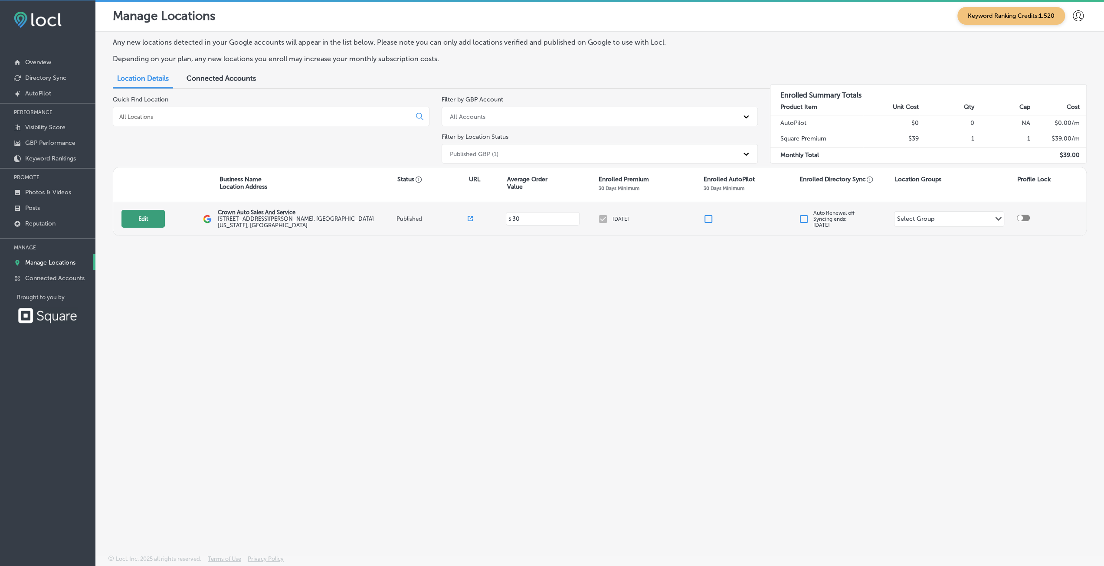
click at [136, 226] on button "Edit" at bounding box center [143, 219] width 43 height 18
select select "US"
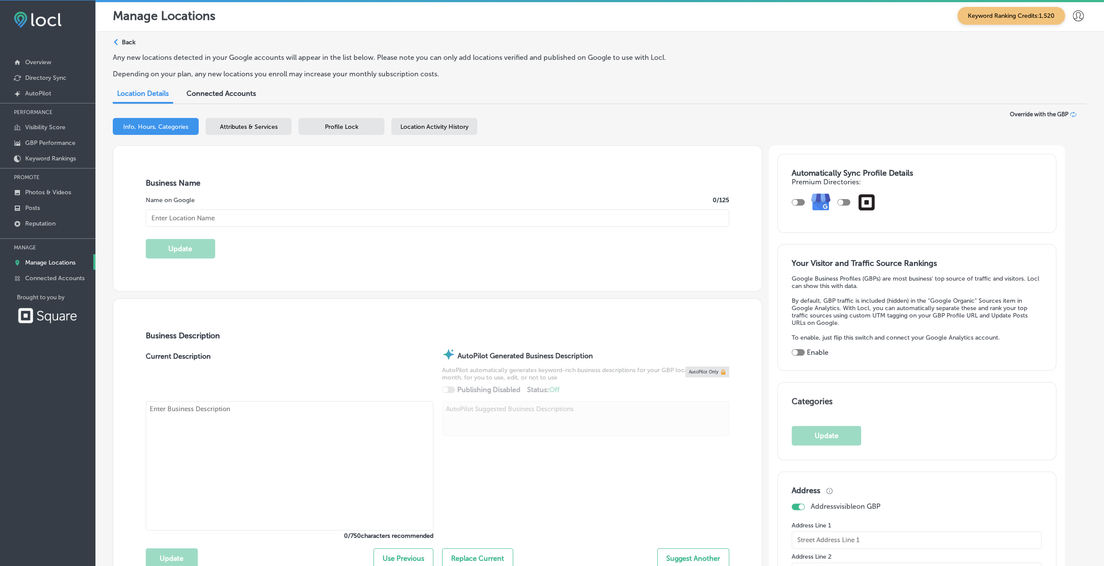
type input "Crown Auto Sales And Service"
type textarea "Crown Aut|"
type input "[STREET_ADDRESS][PERSON_NAME]"
type input "Springfield"
type input "65803"
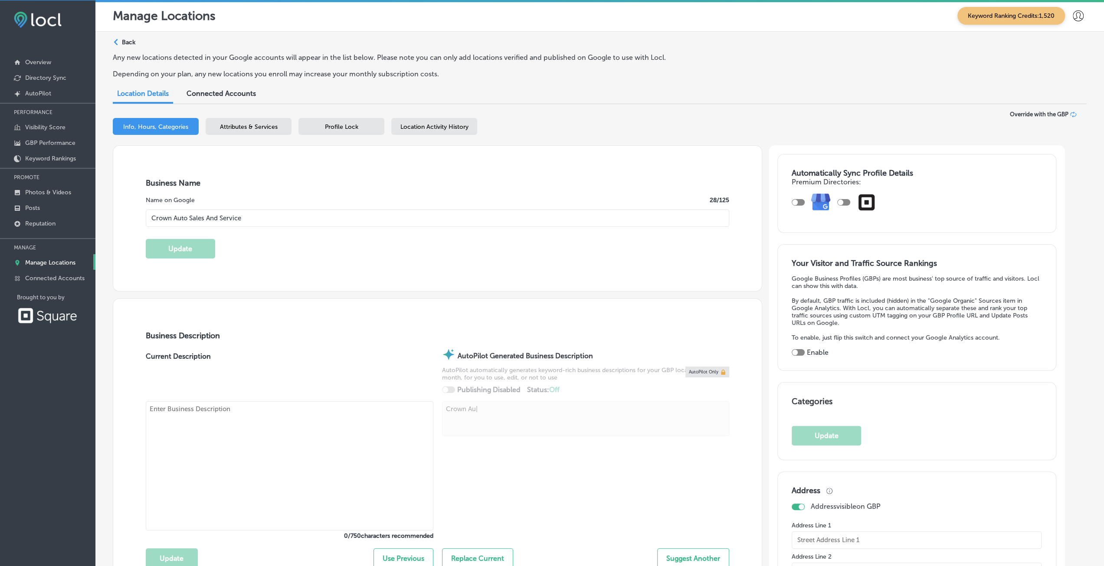
type input "US"
type textarea "Crown Auto S|"
type input "https://crownautoservice417.com/"
type textarea "Crown Auto Sales and Service, established in 2016, is your go-to dest|"
type input "30"
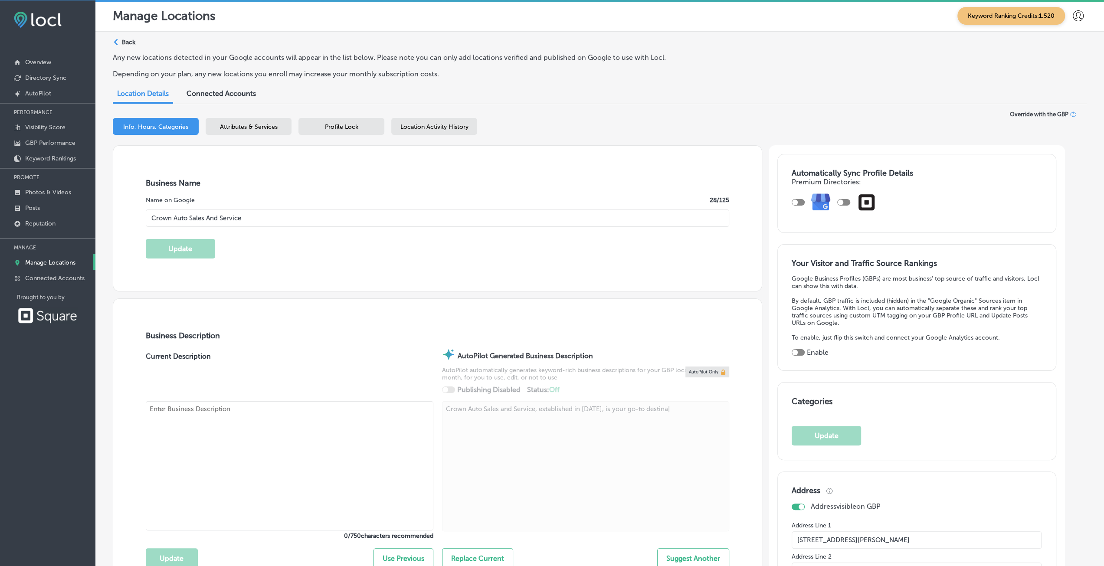
type textarea "Crown Auto Sales and Service, established in 2016, is your go-to destinat|"
checkbox input "true"
type textarea "Crown Auto Sales and Service, established in 2016, is your go-to destination fo…"
type textarea "Crown Auto Sales and Service in Springfield MO, established in 2016, is your go…"
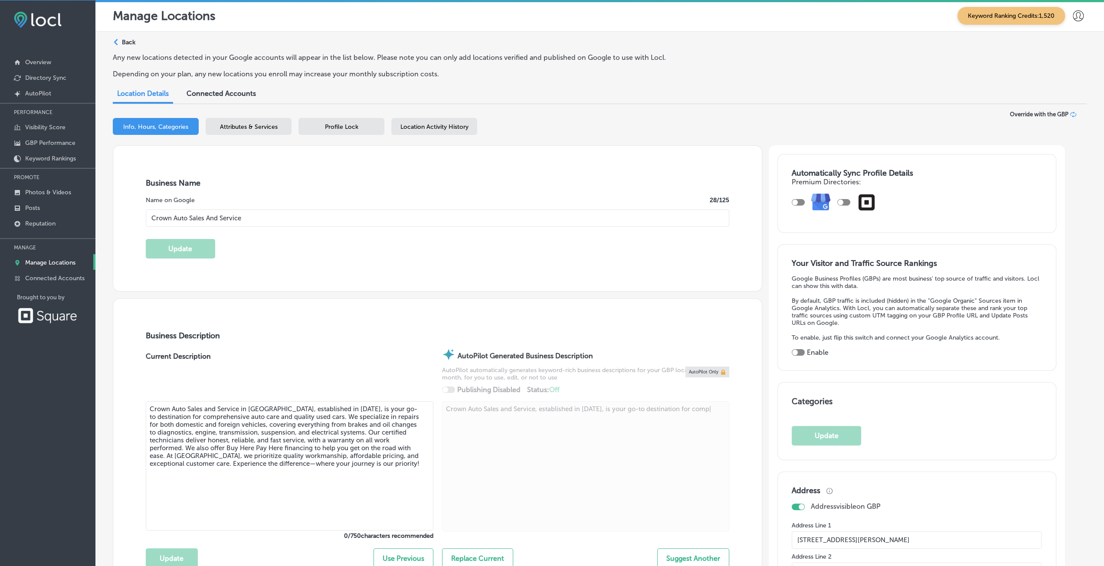
type textarea "Crown Auto Sales and Service, established in 2016, is your go-to destination fo…"
type input "+1 417 771 5435"
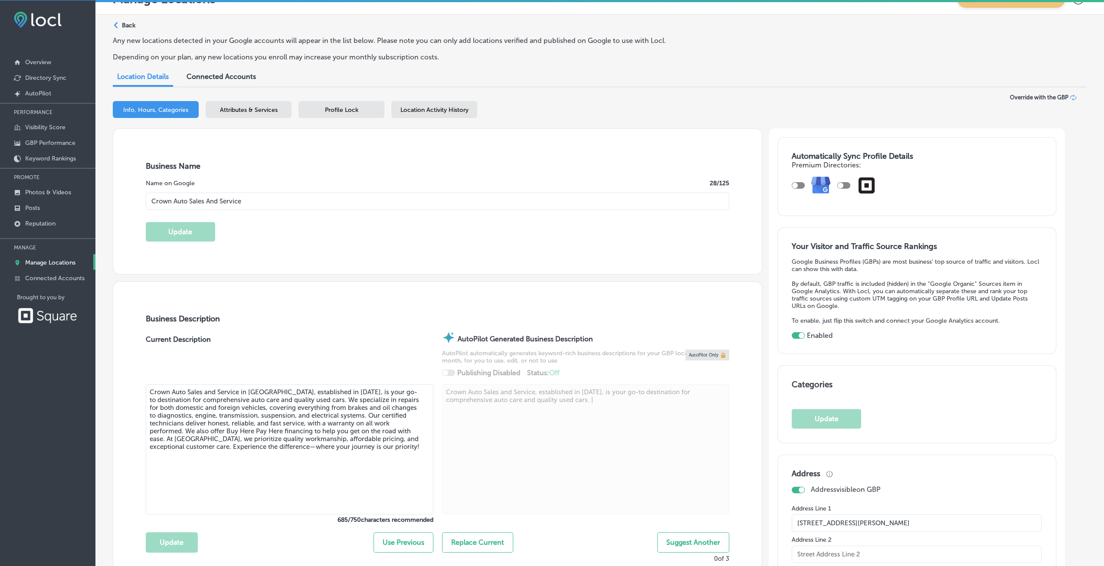
scroll to position [43, 0]
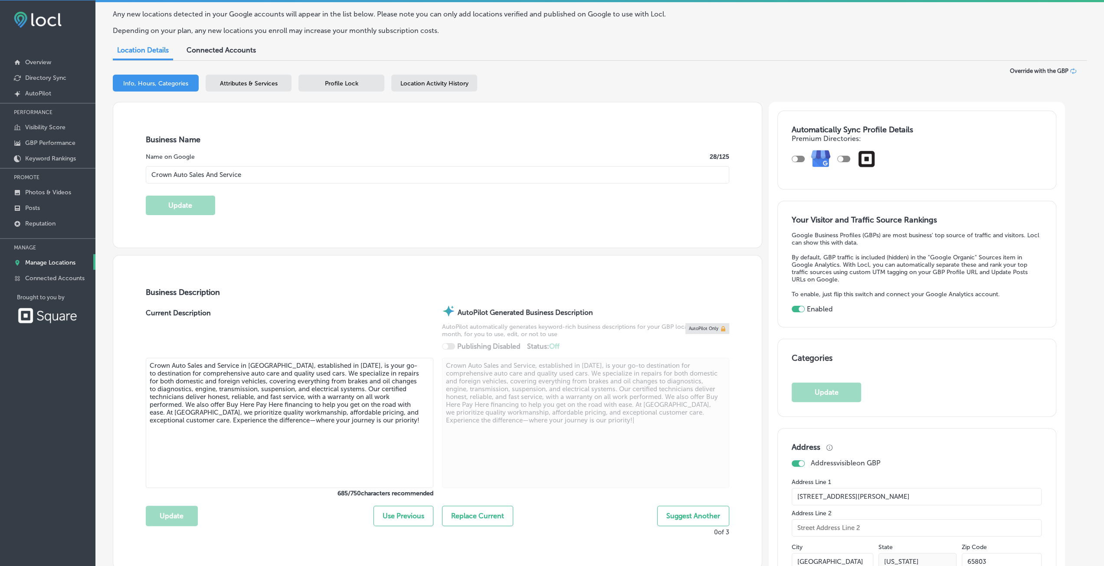
type textarea "Crown Auto Sales and Service, established in 2016, is your go-to destination fo…"
click at [211, 53] on span "Connected Accounts" at bounding box center [221, 50] width 69 height 8
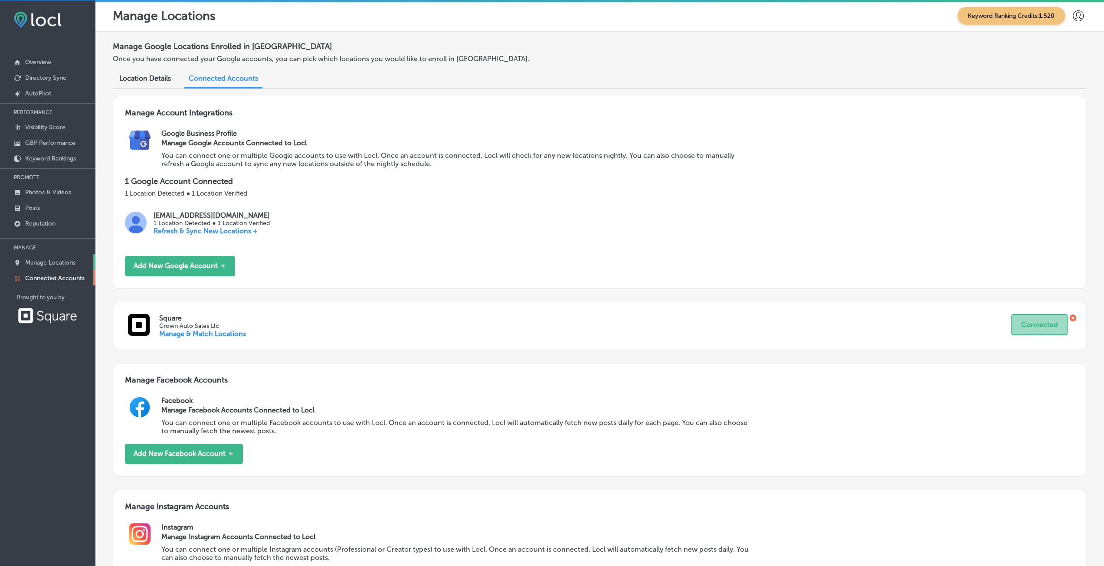
click at [53, 259] on p "Manage Locations" at bounding box center [50, 262] width 50 height 7
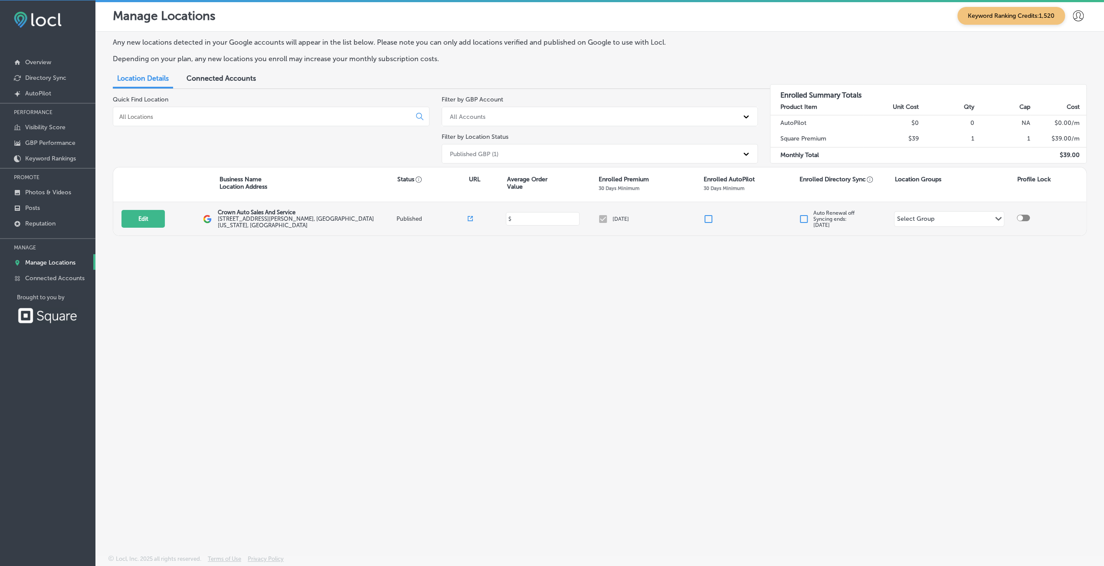
click at [537, 219] on input at bounding box center [543, 219] width 62 height 8
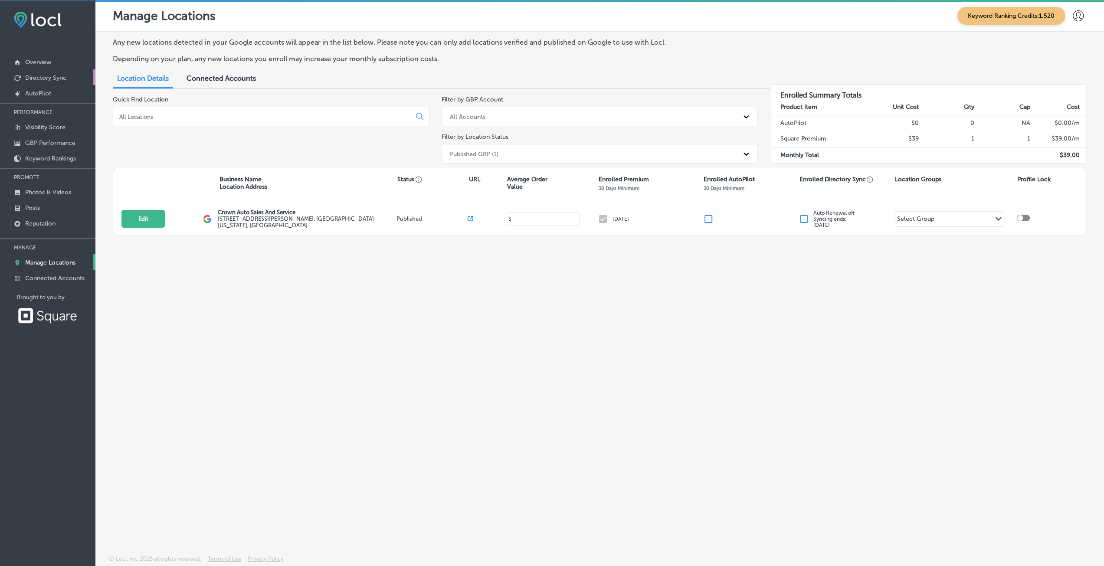
type input "30"
click at [44, 79] on p "Directory Sync" at bounding box center [45, 77] width 41 height 7
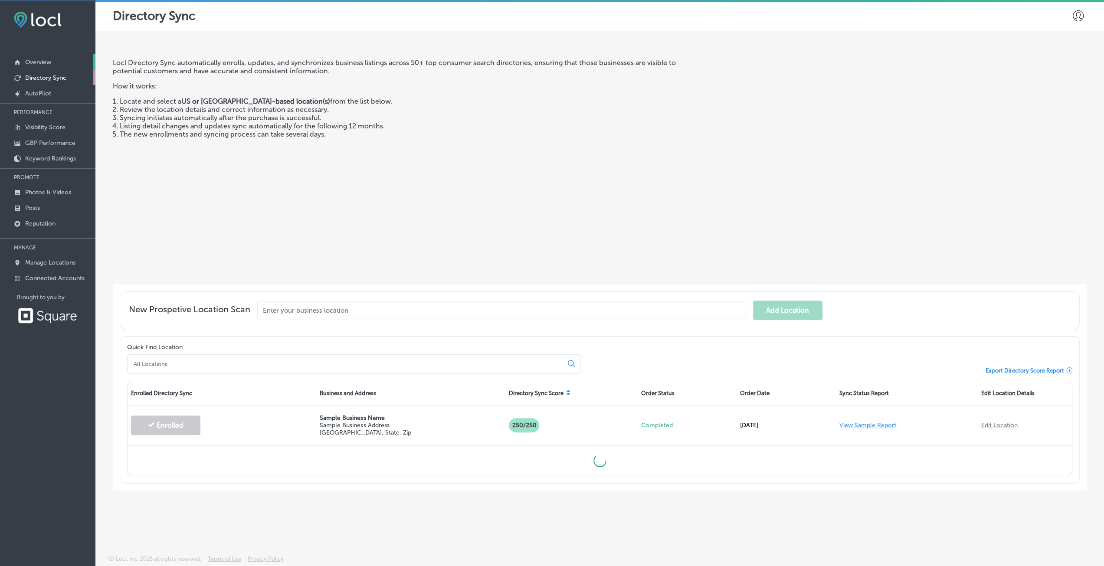
click at [43, 59] on p "Overview" at bounding box center [38, 62] width 26 height 7
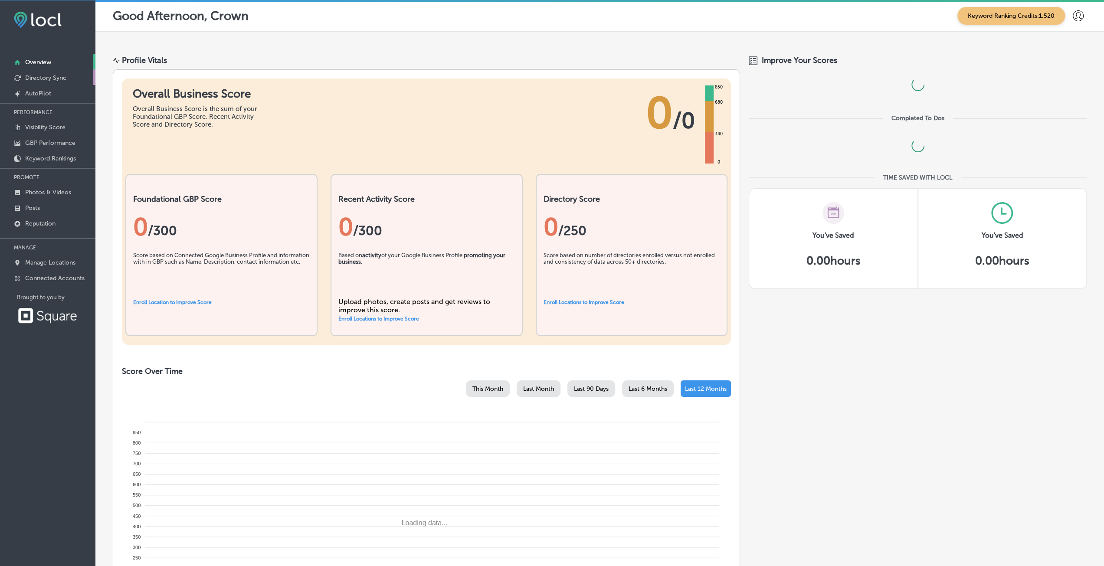
click at [43, 77] on p "Directory Sync" at bounding box center [45, 77] width 41 height 7
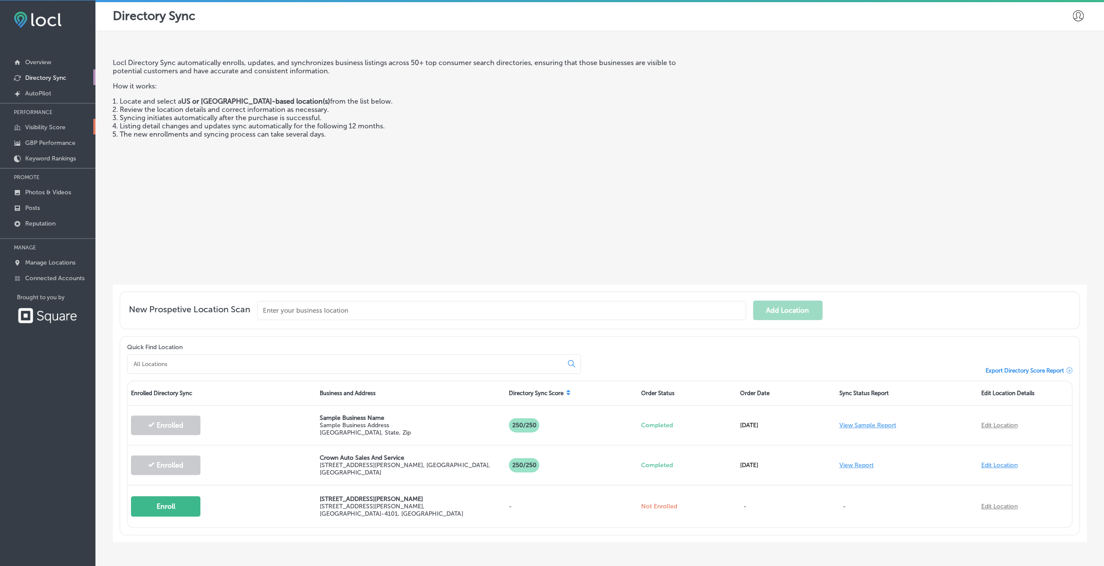
click at [55, 126] on p "Visibility Score" at bounding box center [45, 127] width 40 height 7
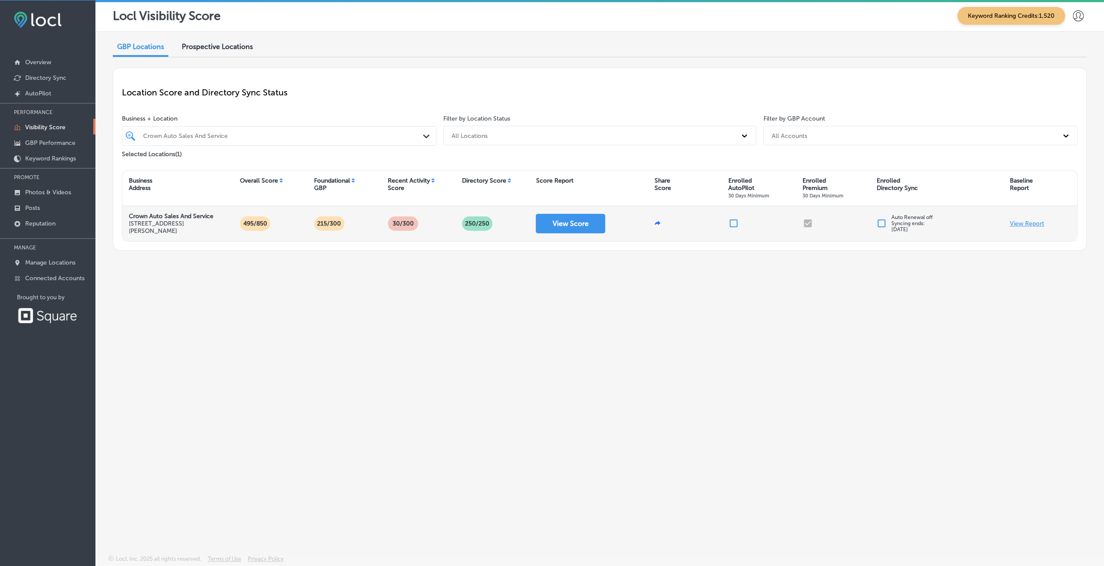
click at [1022, 220] on p "View Report" at bounding box center [1027, 223] width 34 height 7
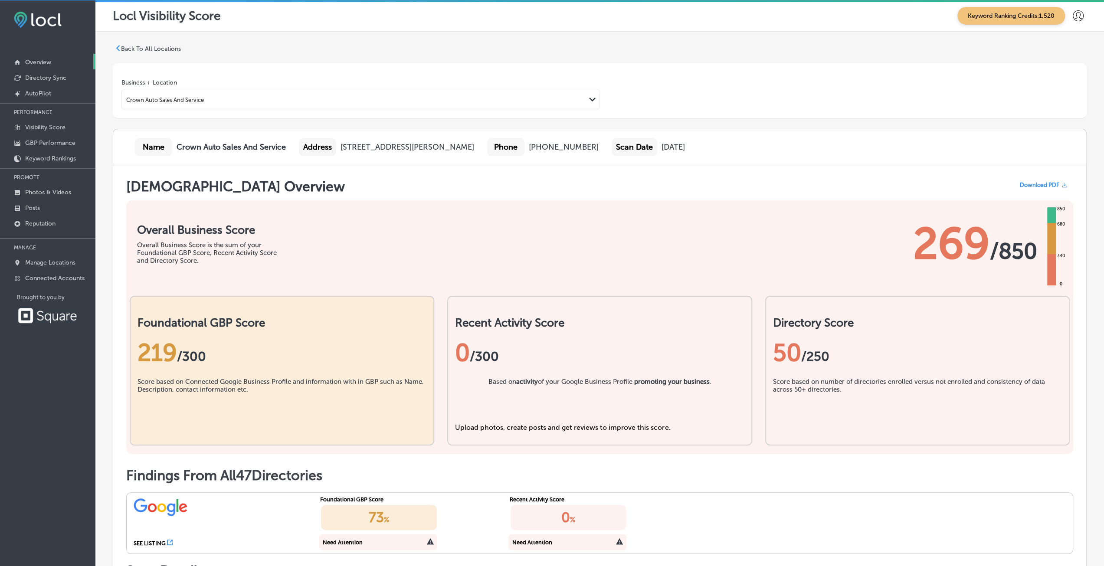
click at [49, 57] on link "Overview" at bounding box center [47, 62] width 95 height 16
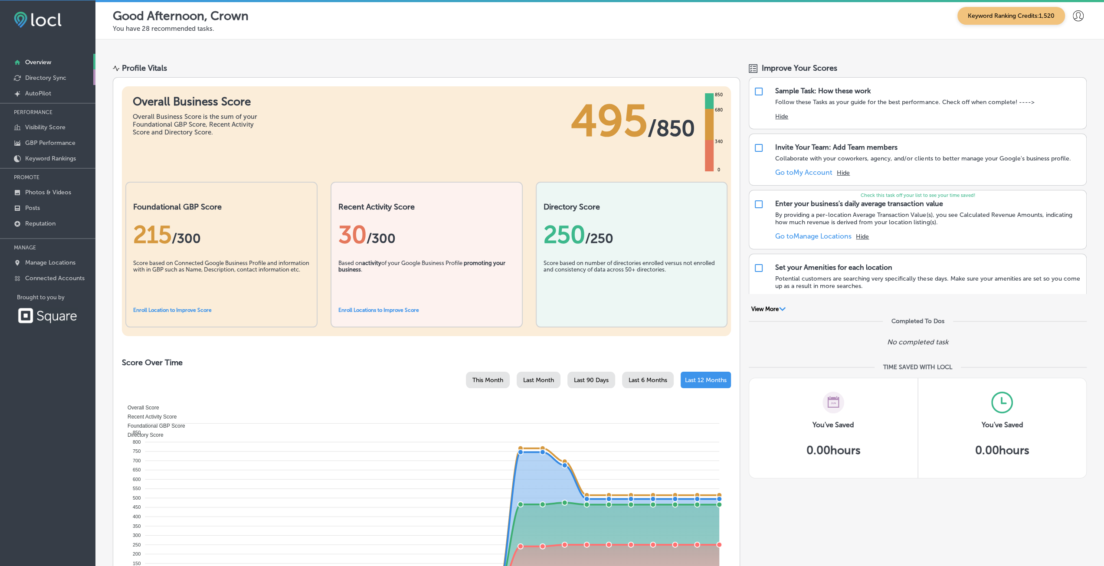
click at [45, 79] on p "Directory Sync" at bounding box center [45, 77] width 41 height 7
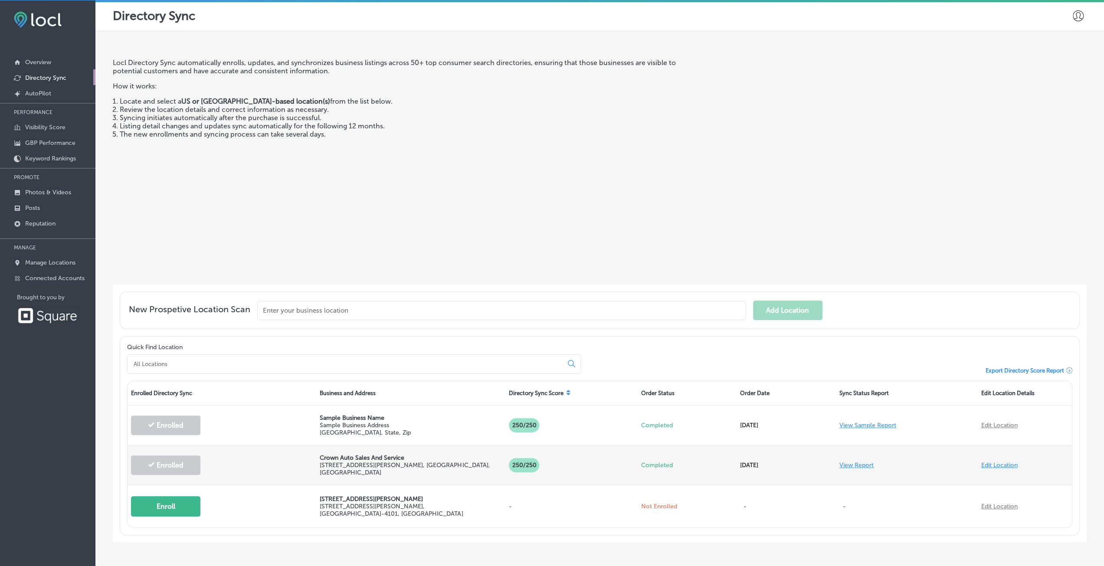
click at [867, 464] on link "View Report" at bounding box center [857, 465] width 34 height 7
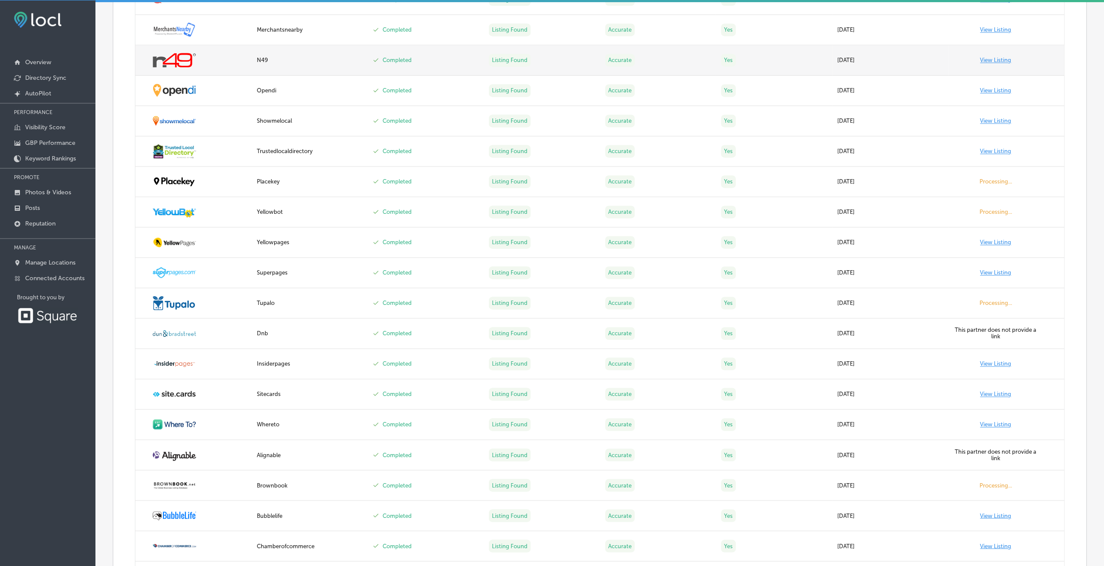
scroll to position [1209, 0]
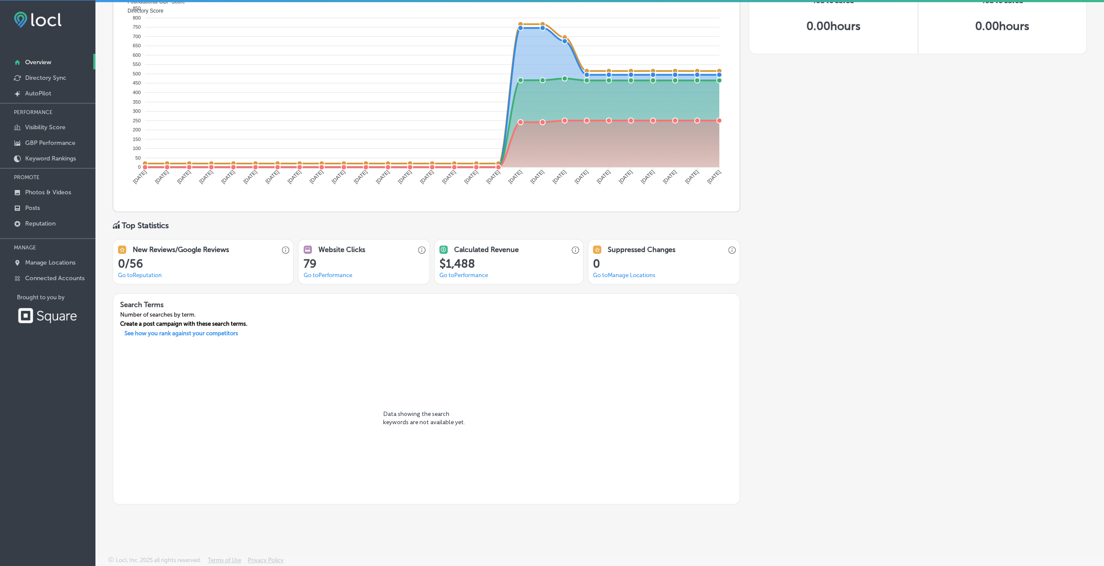
scroll to position [2, 0]
click at [37, 92] on p "AutoPilot" at bounding box center [38, 93] width 26 height 7
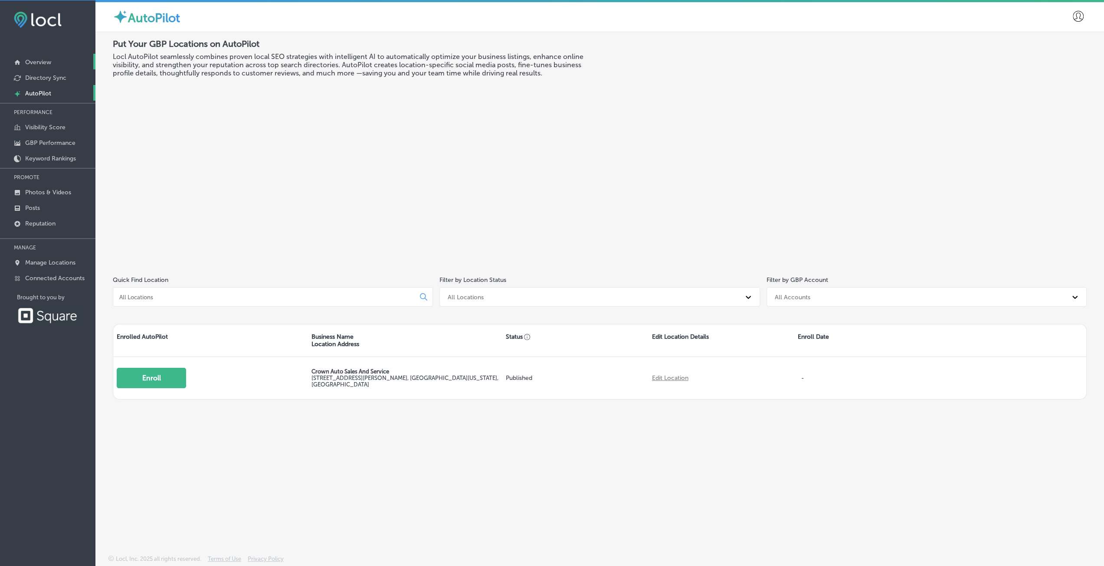
click at [49, 64] on p "Overview" at bounding box center [38, 62] width 26 height 7
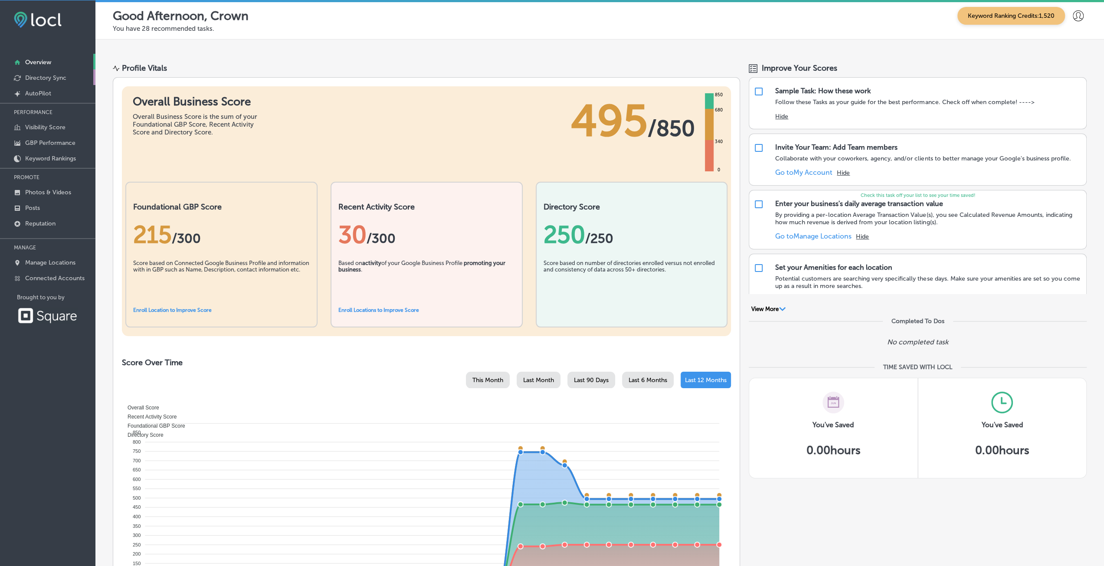
click at [46, 80] on p "Directory Sync" at bounding box center [45, 77] width 41 height 7
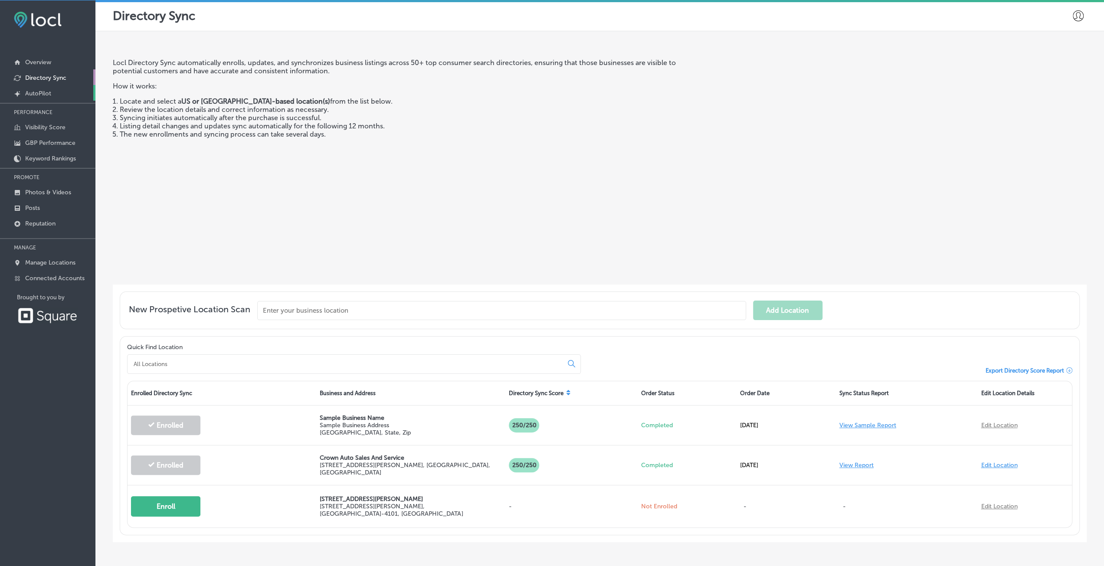
click at [48, 94] on p "AutoPilot" at bounding box center [38, 93] width 26 height 7
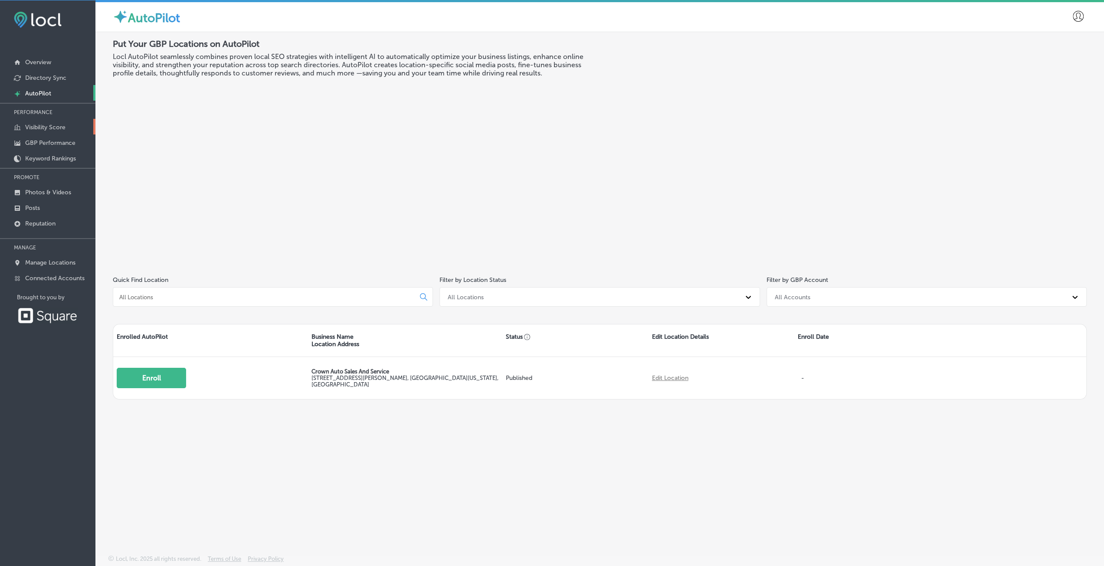
click at [49, 127] on p "Visibility Score" at bounding box center [45, 127] width 40 height 7
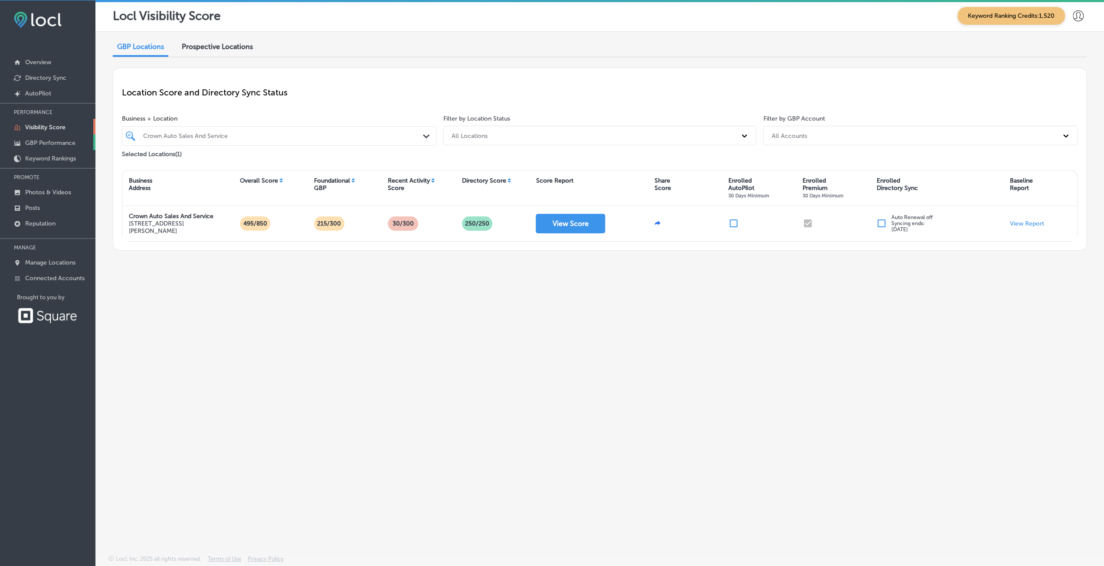
click at [54, 145] on link "GBP Performance" at bounding box center [47, 143] width 95 height 16
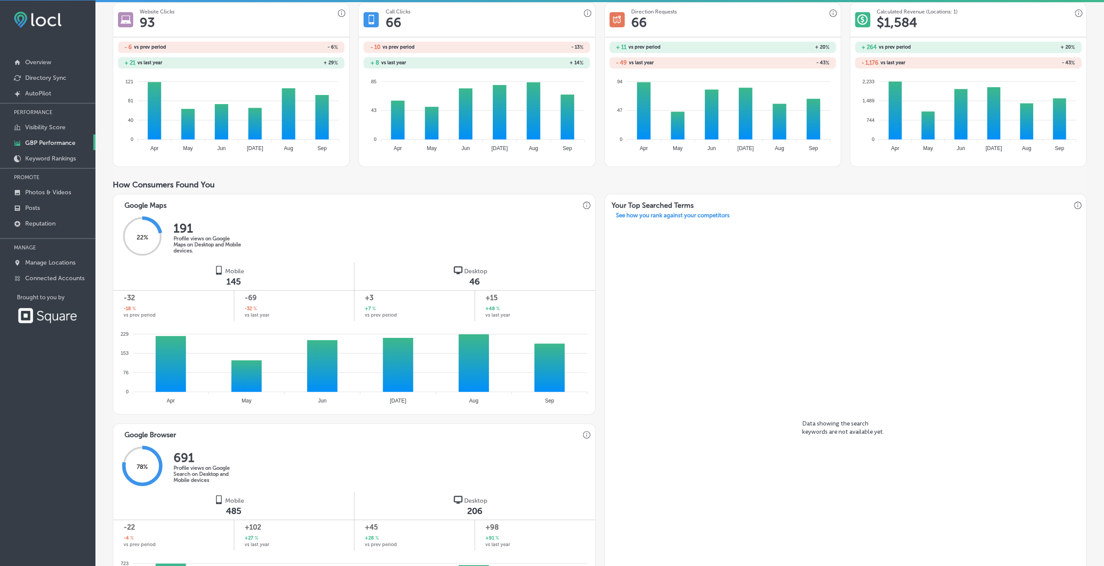
scroll to position [130, 0]
